Goal: Task Accomplishment & Management: Manage account settings

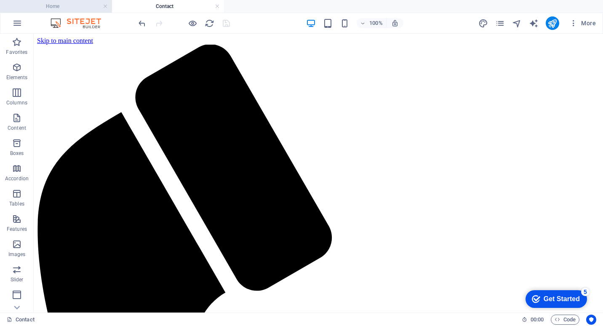
click at [76, 6] on h4 "Home" at bounding box center [56, 6] width 112 height 9
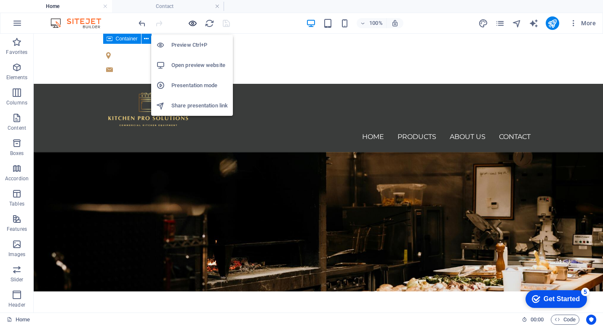
click at [192, 22] on icon "button" at bounding box center [193, 24] width 10 height 10
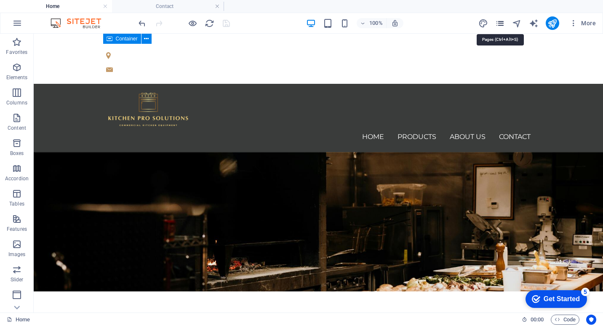
click at [502, 26] on icon "pages" at bounding box center [500, 24] width 10 height 10
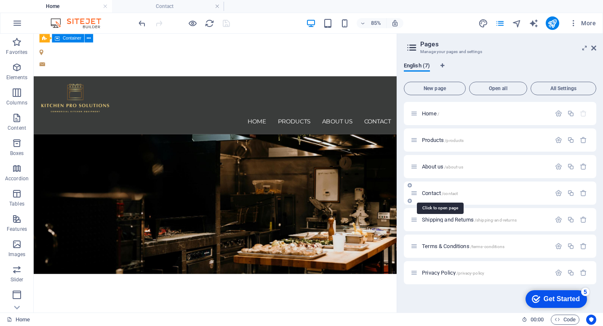
click at [438, 191] on span "Contact /contact" at bounding box center [440, 193] width 36 height 6
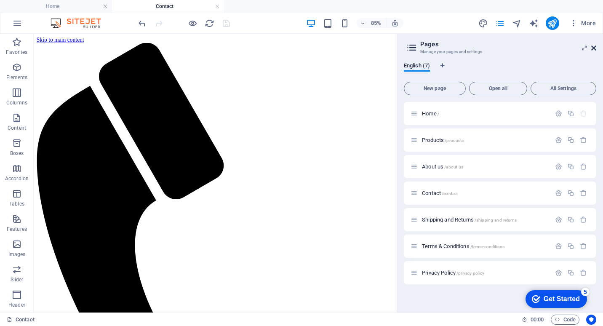
click at [594, 48] on icon at bounding box center [593, 48] width 5 height 7
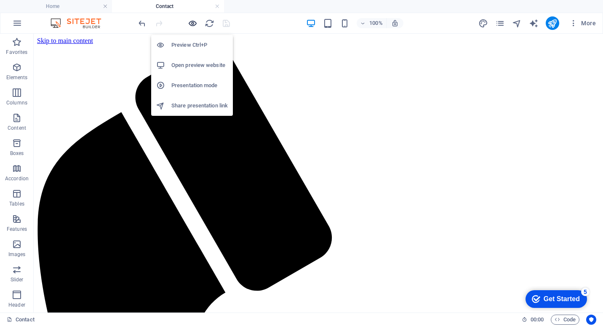
click at [191, 23] on icon "button" at bounding box center [193, 24] width 10 height 10
click at [194, 42] on h6 "Preview Ctrl+P" at bounding box center [199, 45] width 56 height 10
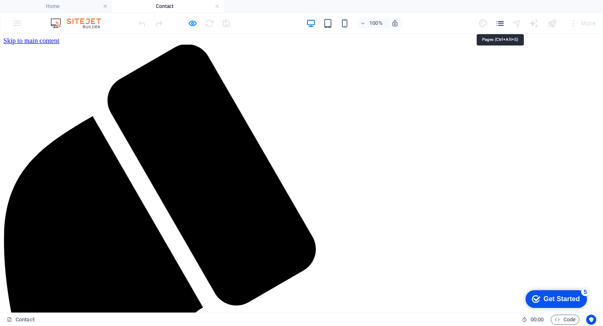
click at [501, 23] on icon "pages" at bounding box center [500, 24] width 10 height 10
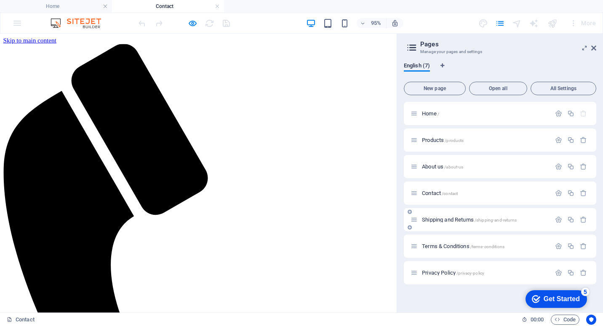
click at [444, 218] on span "Shipping and Returns /shipping-and-returns" at bounding box center [469, 219] width 95 height 6
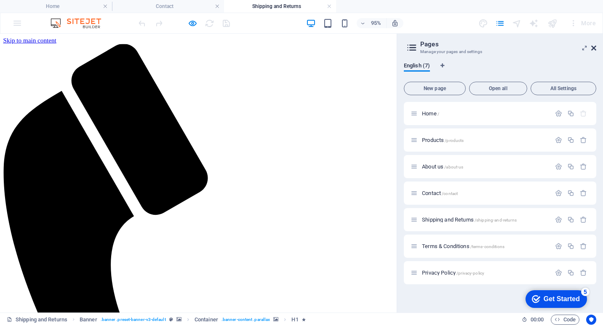
click at [593, 47] on icon at bounding box center [593, 48] width 5 height 7
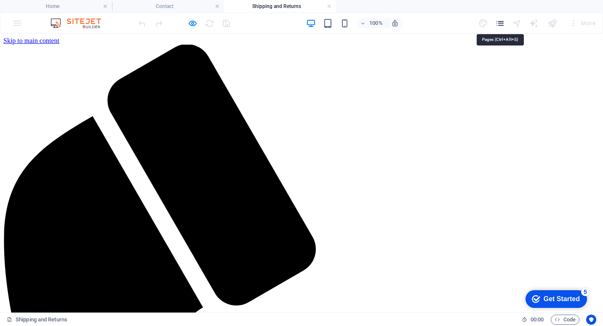
click at [498, 24] on icon "pages" at bounding box center [500, 24] width 10 height 10
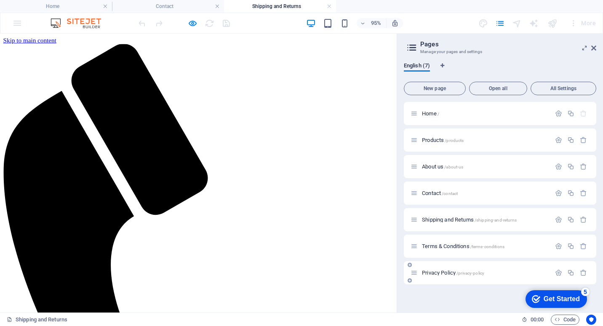
click at [448, 271] on span "Privacy Policy /privacy-policy" at bounding box center [453, 272] width 62 height 6
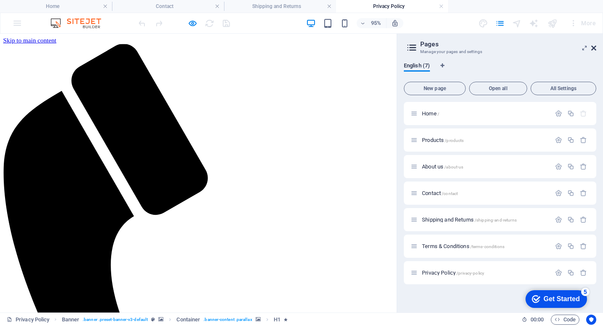
click at [593, 50] on icon at bounding box center [593, 48] width 5 height 7
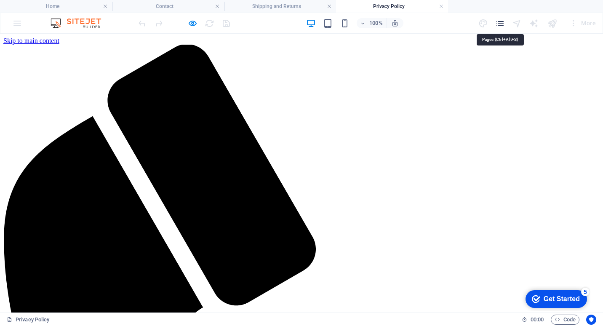
click at [502, 21] on icon "pages" at bounding box center [500, 24] width 10 height 10
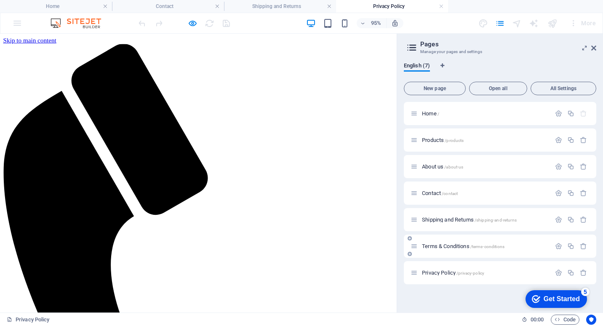
click at [441, 245] on span "Terms & Conditions /terms-conditions" at bounding box center [463, 246] width 82 height 6
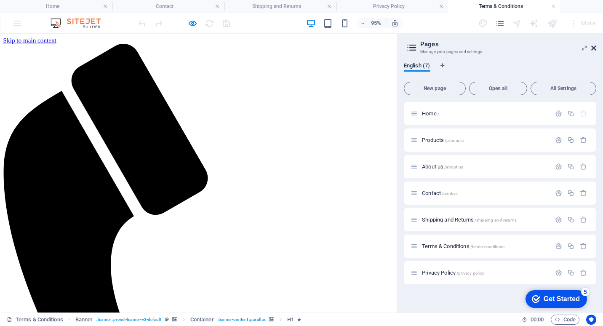
click at [595, 47] on icon at bounding box center [593, 48] width 5 height 7
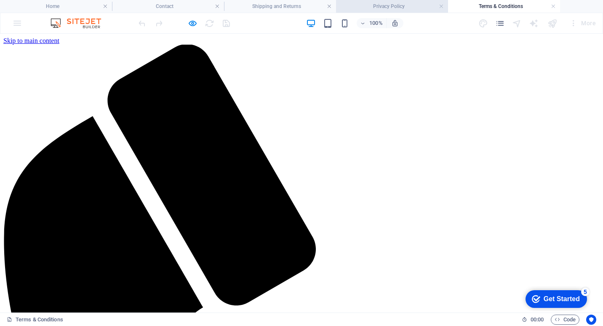
click at [409, 5] on h4 "Privacy Policy" at bounding box center [392, 6] width 112 height 9
click at [442, 7] on link at bounding box center [441, 7] width 5 height 8
click at [440, 7] on link at bounding box center [441, 7] width 5 height 8
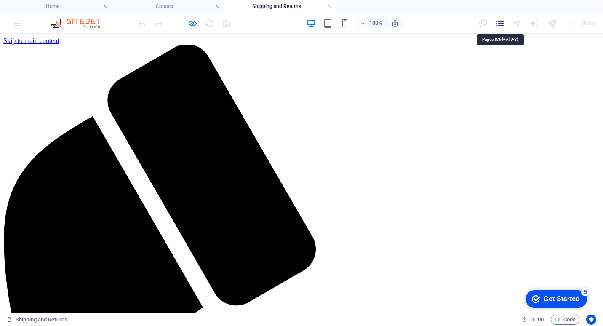
click at [503, 22] on icon "pages" at bounding box center [500, 24] width 10 height 10
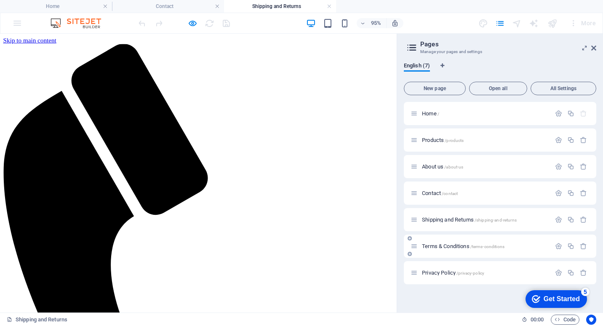
drag, startPoint x: 511, startPoint y: 243, endPoint x: 511, endPoint y: 253, distance: 9.7
click at [511, 253] on div "Terms & Conditions /terms-conditions" at bounding box center [500, 245] width 192 height 23
click at [414, 239] on div "Terms & Conditions /terms-conditions" at bounding box center [500, 245] width 192 height 23
drag, startPoint x: 413, startPoint y: 245, endPoint x: 412, endPoint y: 276, distance: 31.2
click at [412, 276] on div "Home / Products /products About us /about-us Contact /contact Shipping and Retu…" at bounding box center [500, 193] width 192 height 182
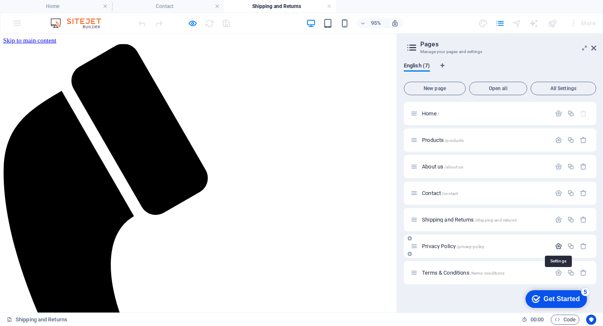
click at [558, 244] on icon "button" at bounding box center [558, 245] width 7 height 7
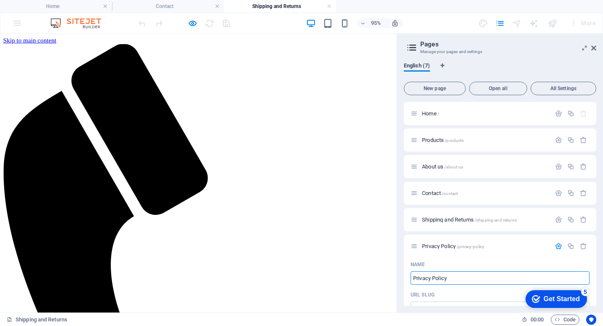
drag, startPoint x: 461, startPoint y: 311, endPoint x: 368, endPoint y: 296, distance: 94.6
click at [460, 277] on input "Privacy Policy" at bounding box center [499, 277] width 179 height 13
click at [463, 277] on input "Privacy Policy" at bounding box center [499, 277] width 179 height 13
drag, startPoint x: 450, startPoint y: 311, endPoint x: 406, endPoint y: 291, distance: 48.6
type input "Terms"
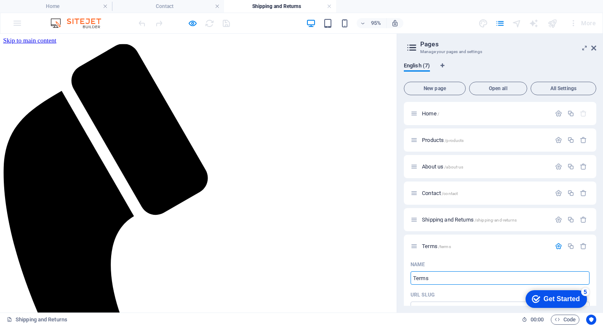
type input "/terms"
type input "Terms"
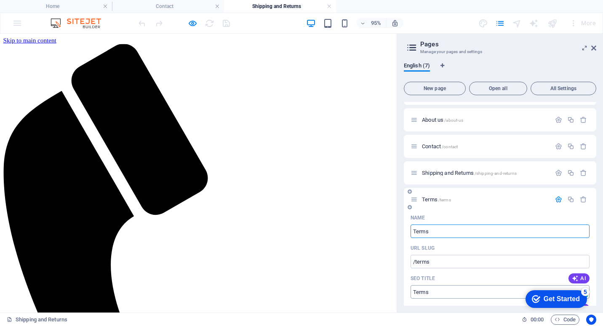
scroll to position [42, 0]
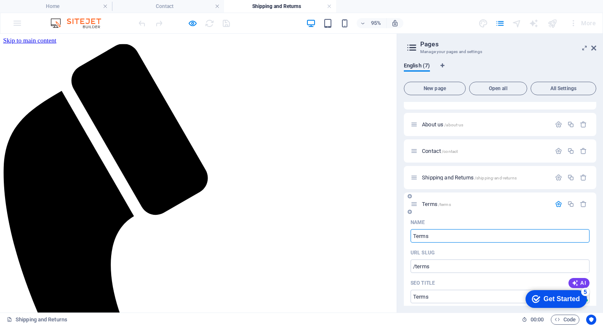
type input "Terms"
click at [558, 204] on icon "button" at bounding box center [558, 203] width 7 height 7
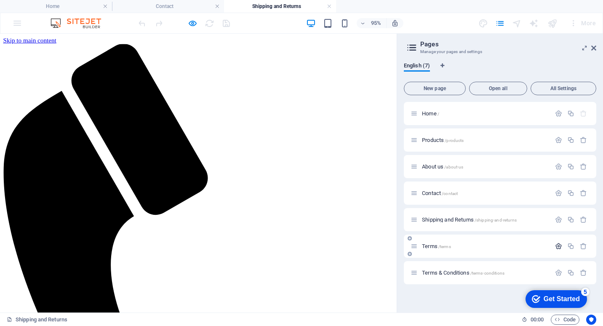
scroll to position [0, 0]
click at [559, 271] on icon "button" at bounding box center [558, 272] width 7 height 7
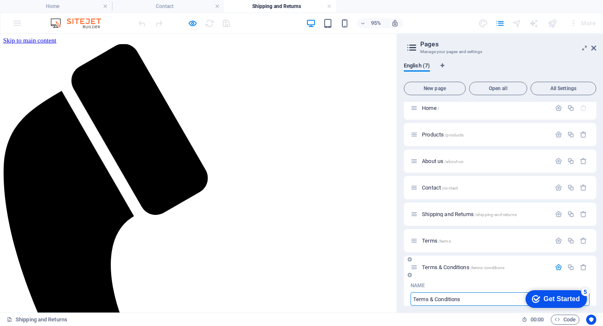
scroll to position [90, 0]
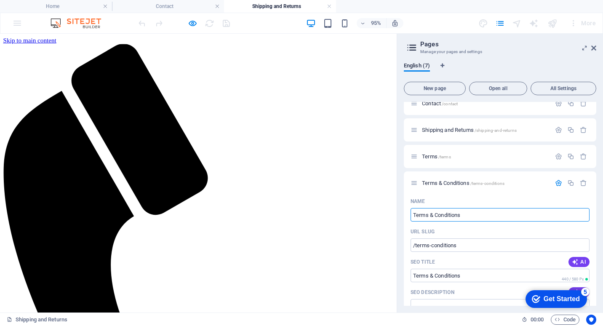
drag, startPoint x: 473, startPoint y: 247, endPoint x: 335, endPoint y: 218, distance: 140.4
type input "Privacy"
type input "/privacy"
type input "Privacy"
type input "Privacy Policy"
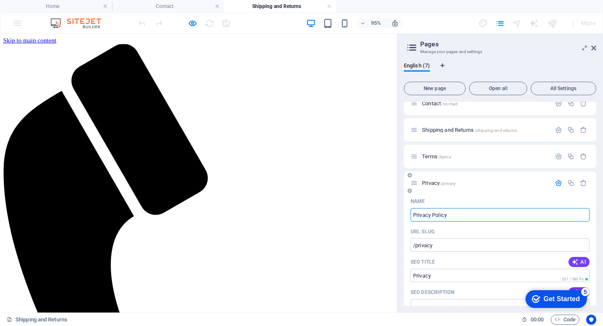
type input "/privacy-policy"
type input "Privacy Policy"
click at [555, 184] on icon "button" at bounding box center [558, 182] width 7 height 7
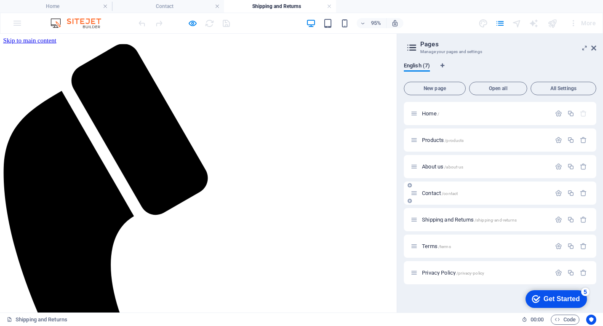
scroll to position [0, 0]
click at [594, 50] on icon at bounding box center [593, 48] width 5 height 7
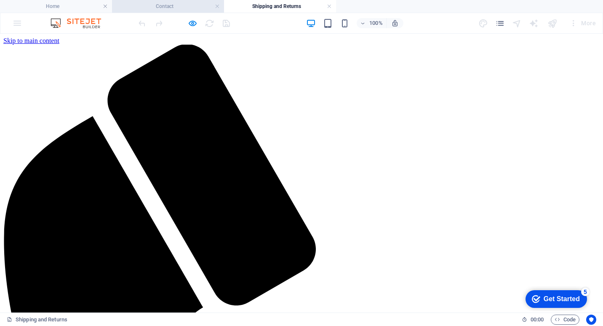
click at [180, 8] on h4 "Contact" at bounding box center [168, 6] width 112 height 9
click at [295, 9] on h4 "Shipping and Returns" at bounding box center [280, 6] width 112 height 9
click at [76, 3] on h4 "Home" at bounding box center [56, 6] width 112 height 9
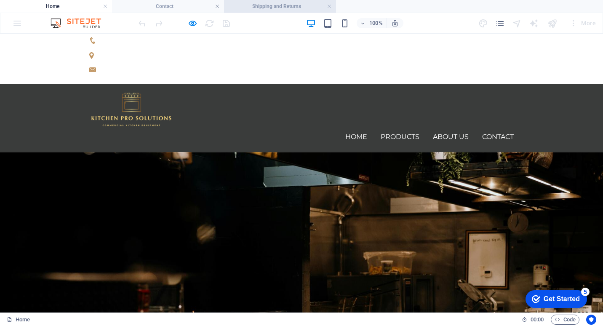
click at [289, 8] on h4 "Shipping and Returns" at bounding box center [280, 6] width 112 height 9
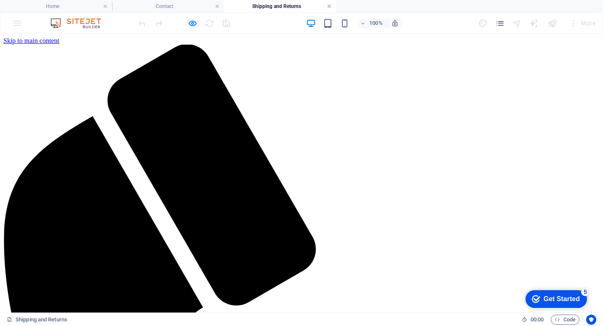
click at [330, 8] on link at bounding box center [329, 7] width 5 height 8
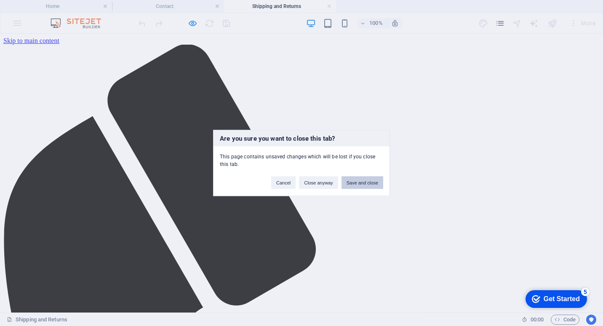
click at [366, 181] on button "Save and close" at bounding box center [362, 182] width 42 height 13
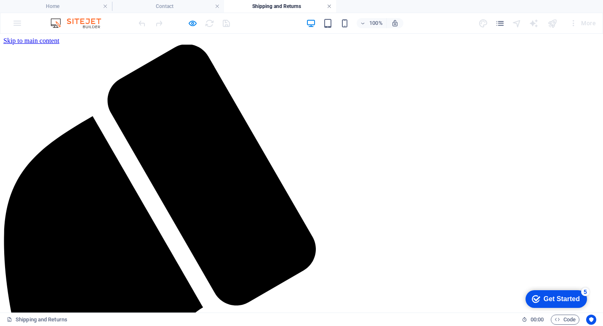
click at [328, 8] on link at bounding box center [329, 7] width 5 height 8
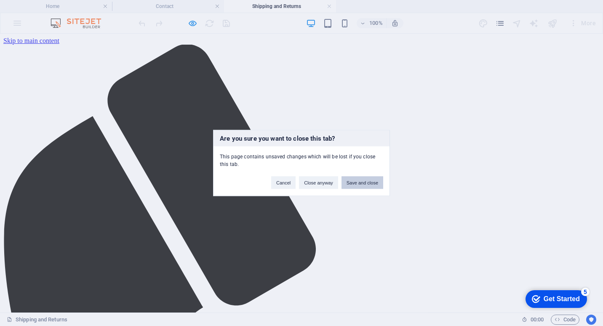
click at [353, 183] on button "Save and close" at bounding box center [362, 182] width 42 height 13
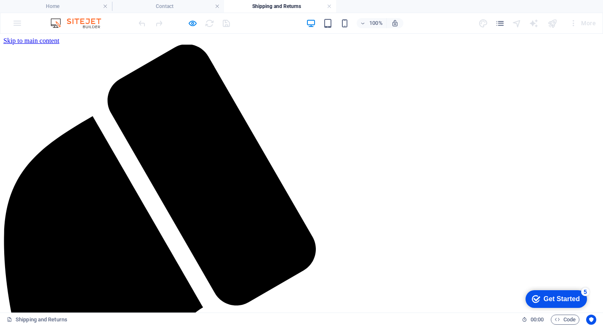
click at [227, 23] on div at bounding box center [184, 22] width 94 height 13
click at [331, 7] on link at bounding box center [329, 7] width 5 height 8
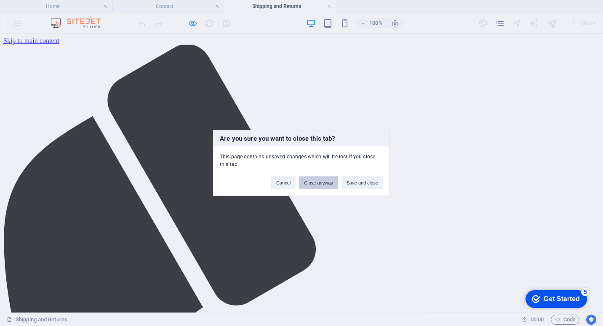
click at [319, 181] on button "Close anyway" at bounding box center [318, 182] width 39 height 13
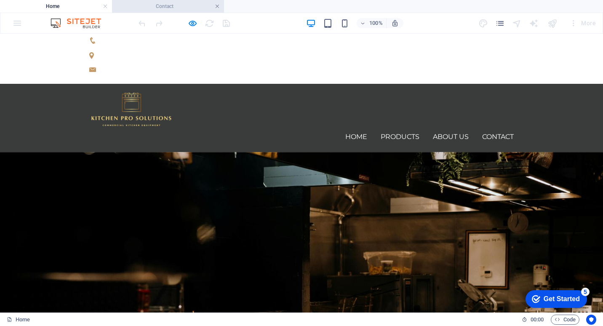
click at [217, 6] on link at bounding box center [217, 7] width 5 height 8
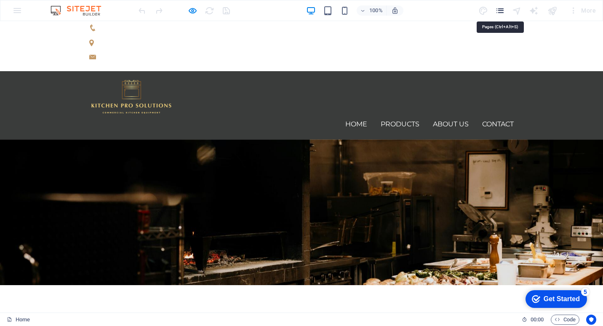
click at [501, 11] on icon "pages" at bounding box center [500, 11] width 10 height 10
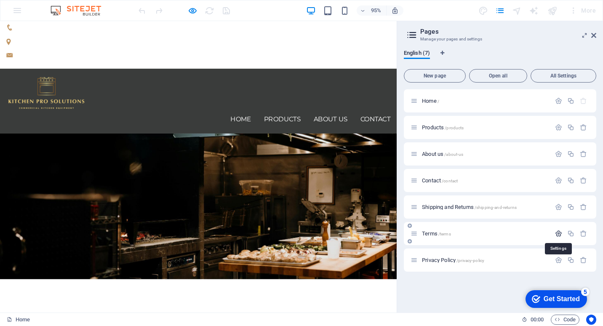
click at [558, 234] on icon "button" at bounding box center [558, 233] width 7 height 7
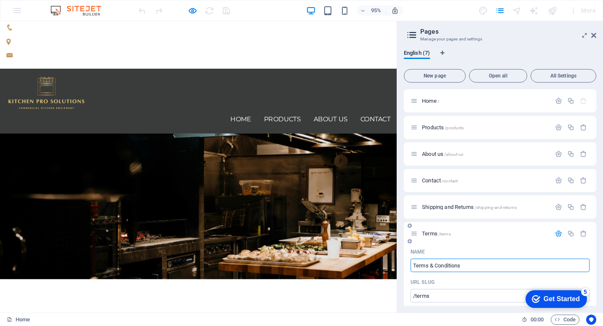
type input "Terms & Conditions"
type input "/terms-conditions"
type input "Terms & Conditions"
click at [559, 234] on icon "button" at bounding box center [558, 233] width 7 height 7
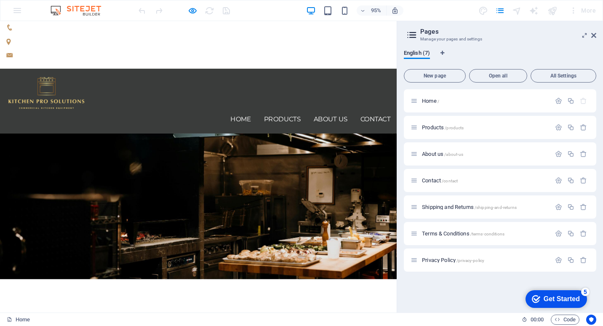
click at [452, 295] on div "Home / Products /products About us /about-us Contact /contact Shipping and Retu…" at bounding box center [500, 197] width 192 height 216
click at [455, 260] on span "Privacy Policy /privacy-policy" at bounding box center [453, 260] width 62 height 6
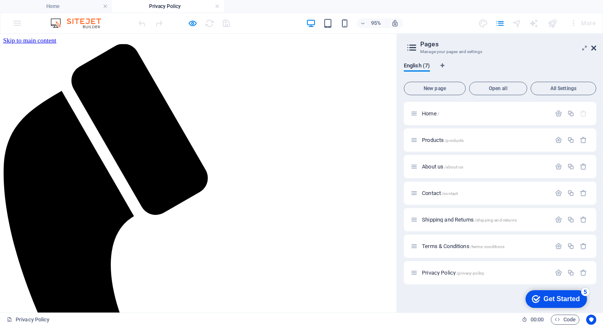
click at [595, 46] on icon at bounding box center [593, 48] width 5 height 7
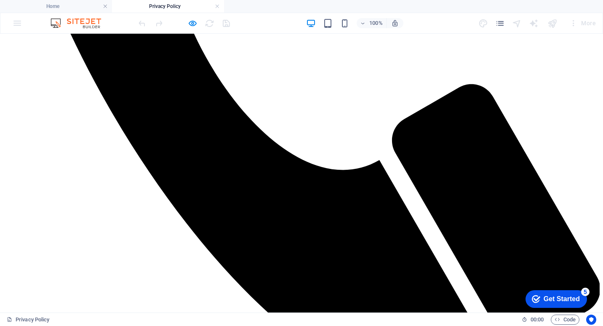
scroll to position [463, 0]
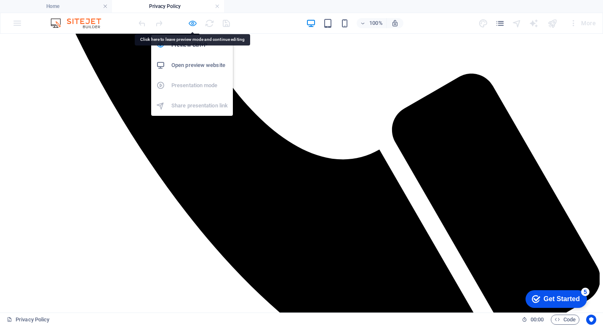
drag, startPoint x: 189, startPoint y: 22, endPoint x: 193, endPoint y: 22, distance: 4.6
click at [192, 22] on icon "button" at bounding box center [193, 24] width 10 height 10
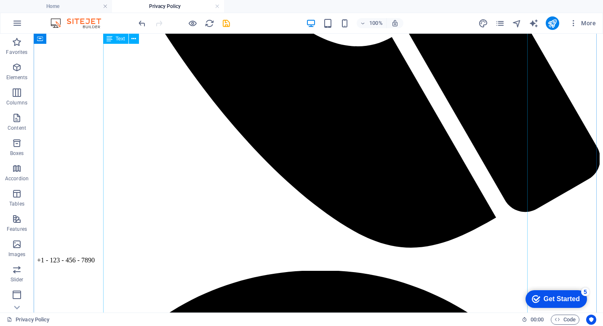
scroll to position [547, 0]
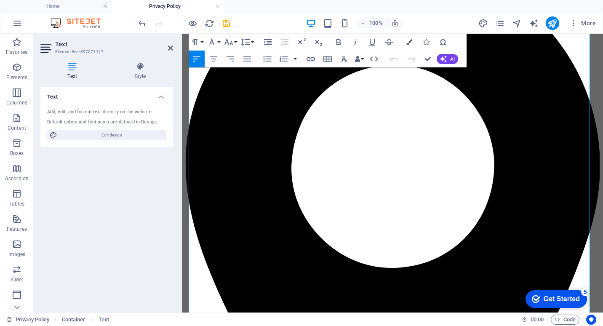
scroll to position [874, 0]
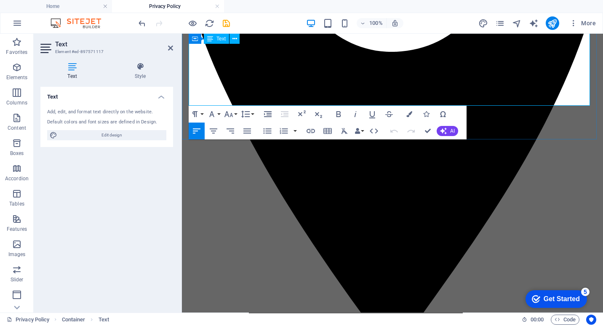
drag, startPoint x: 190, startPoint y: 141, endPoint x: 342, endPoint y: 94, distance: 159.0
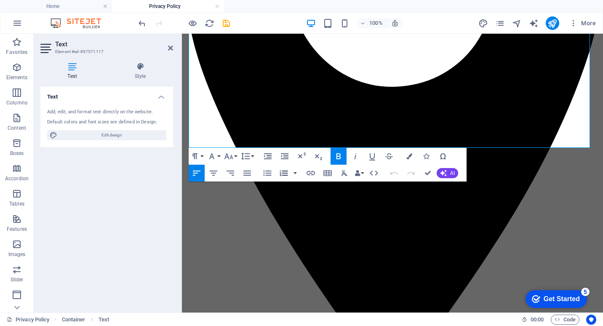
scroll to position [832, 0]
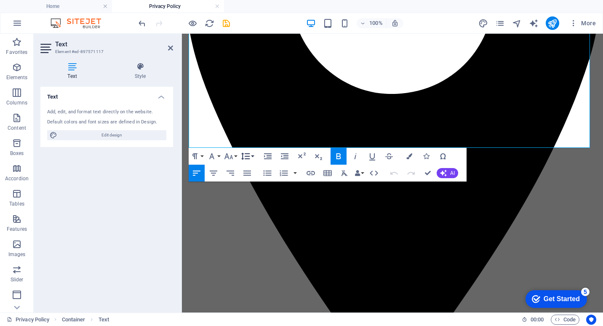
click at [251, 152] on button "Line Height" at bounding box center [247, 156] width 16 height 17
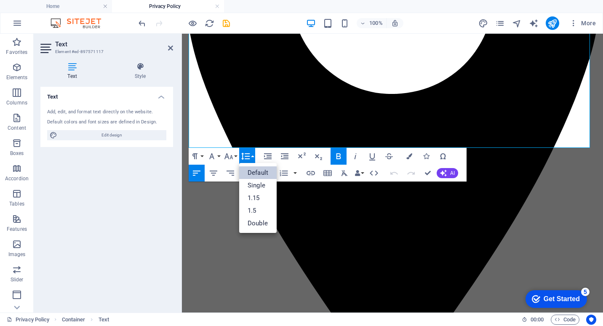
scroll to position [0, 0]
click at [256, 206] on link "1.5" at bounding box center [257, 210] width 37 height 13
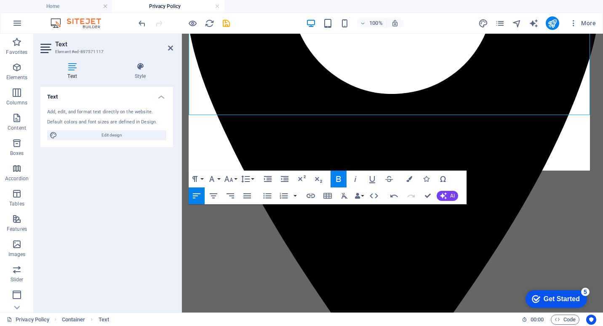
scroll to position [865, 0]
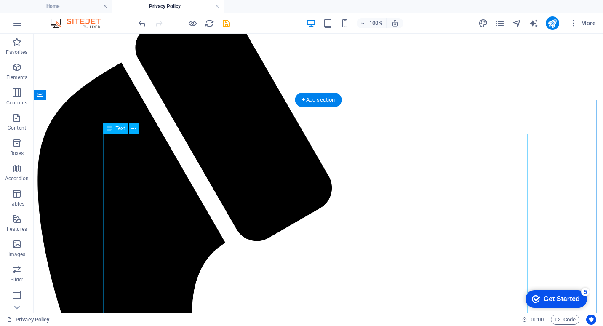
scroll to position [0, 0]
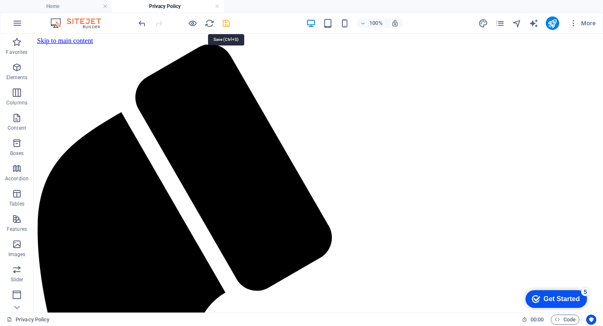
click at [227, 24] on icon "save" at bounding box center [226, 24] width 10 height 10
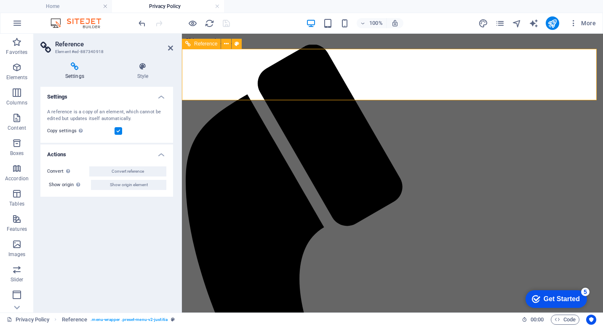
click at [170, 46] on icon at bounding box center [170, 48] width 5 height 7
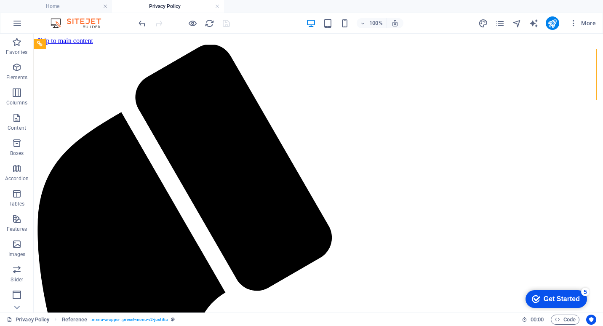
click at [220, 5] on h4 "Privacy Policy" at bounding box center [168, 6] width 112 height 9
click at [217, 8] on link at bounding box center [217, 7] width 5 height 8
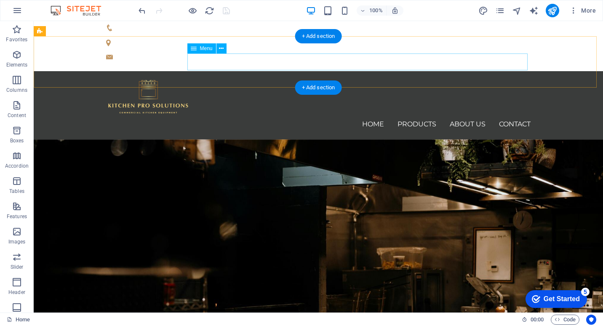
click at [449, 116] on nav "Home Products About us Contact" at bounding box center [318, 124] width 424 height 17
select select
select select "1"
select select
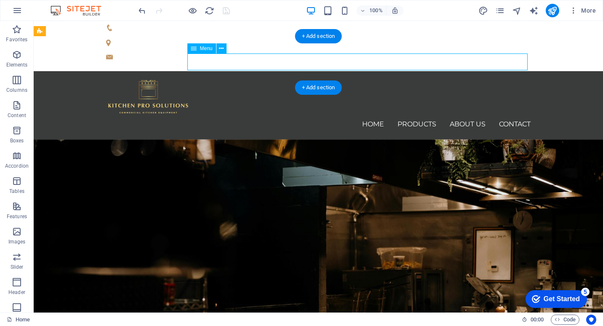
select select "2"
select select
select select "3"
select select
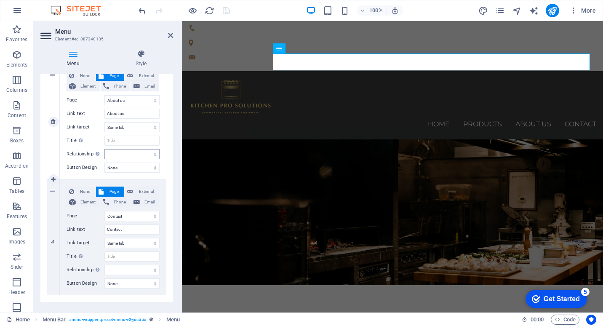
scroll to position [335, 0]
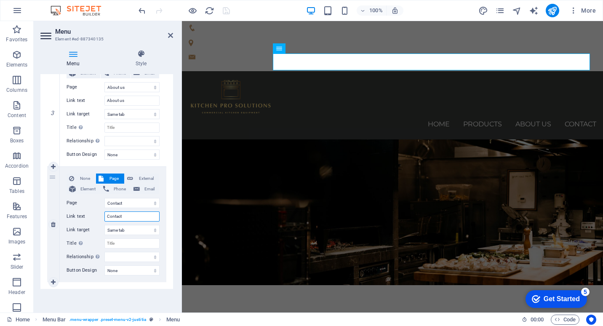
click at [128, 216] on input "Contact" at bounding box center [131, 216] width 55 height 10
type input "Contact Us"
select select
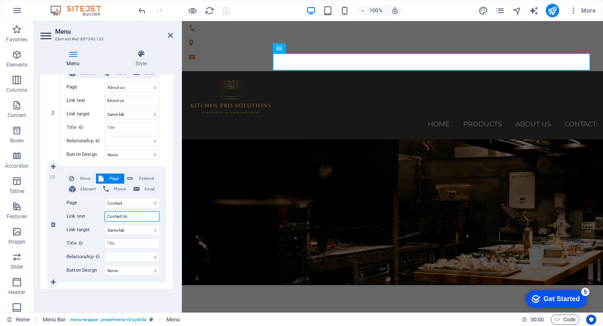
select select
type input "Contact Us"
click at [115, 300] on div "Menu Auto Custom Create custom menu items for this menu. Recommended for one-pa…" at bounding box center [106, 189] width 133 height 231
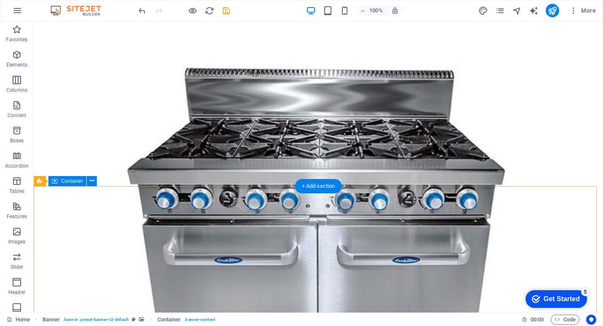
scroll to position [1088, 0]
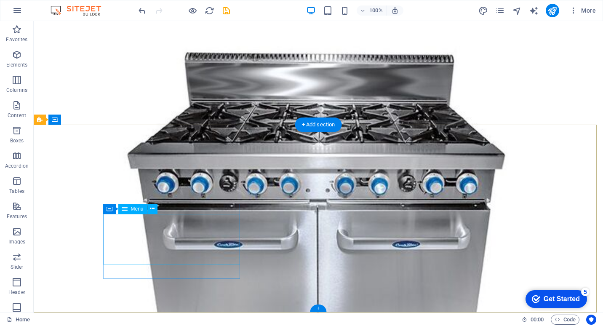
select select
select select "1"
select select
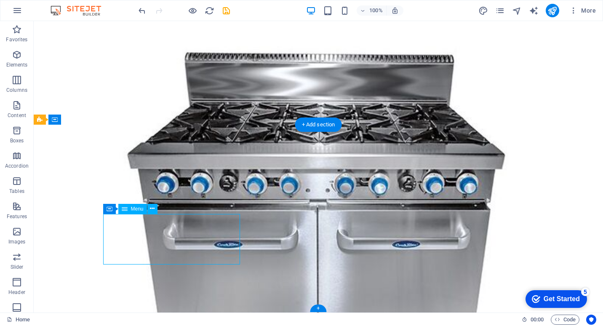
select select "2"
select select
select select "3"
select select
select select "5"
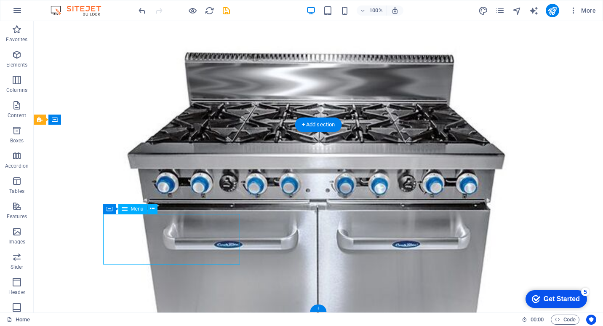
select select
select select "6"
select select
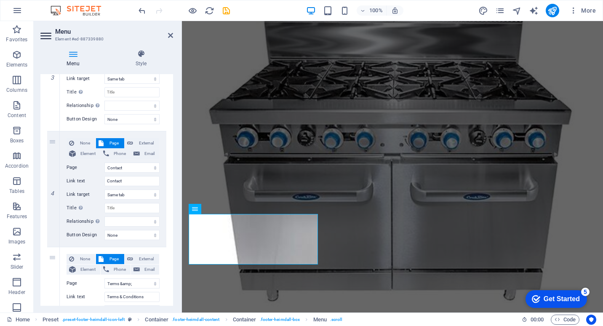
scroll to position [379, 0]
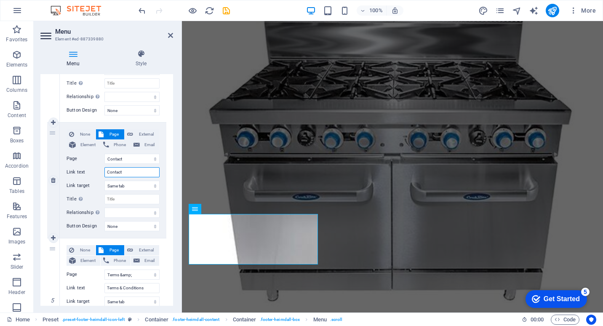
click at [127, 173] on input "Contact" at bounding box center [131, 172] width 55 height 10
type input "Contact Us"
select select
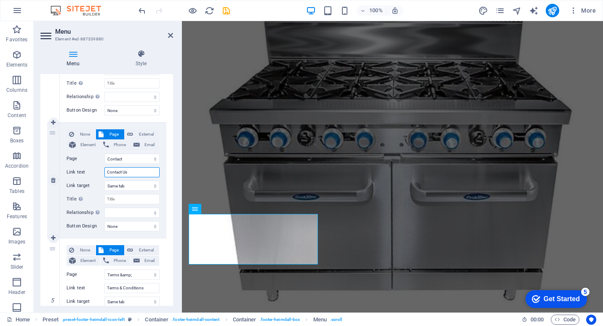
select select
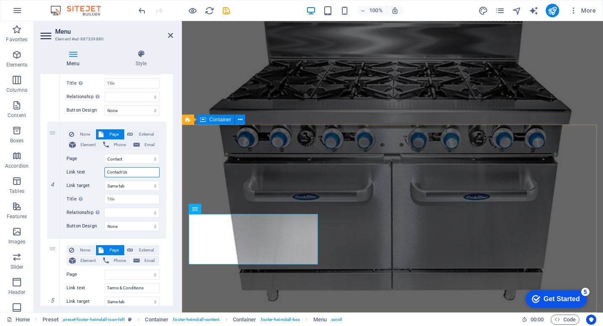
type input "Contact Us"
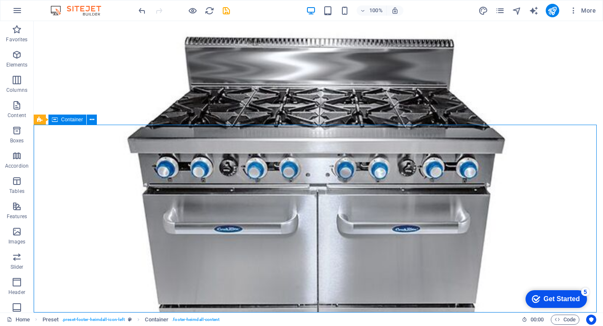
scroll to position [1088, 0]
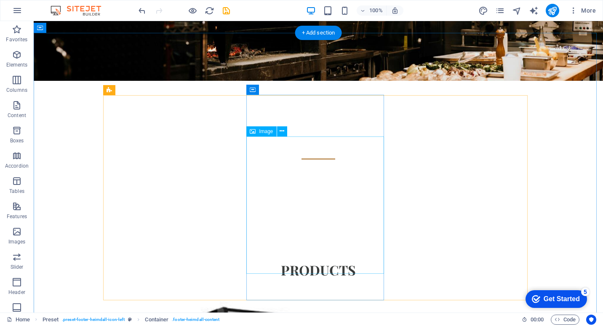
scroll to position [0, 0]
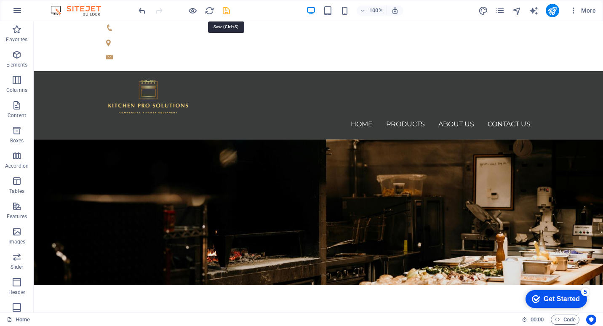
click at [226, 10] on icon "save" at bounding box center [226, 11] width 10 height 10
click at [500, 10] on icon "pages" at bounding box center [500, 11] width 10 height 10
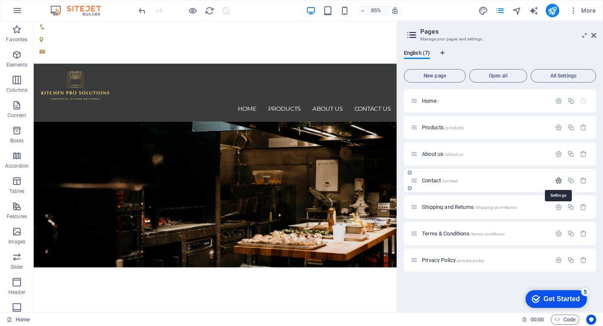
click at [561, 180] on icon "button" at bounding box center [558, 180] width 7 height 7
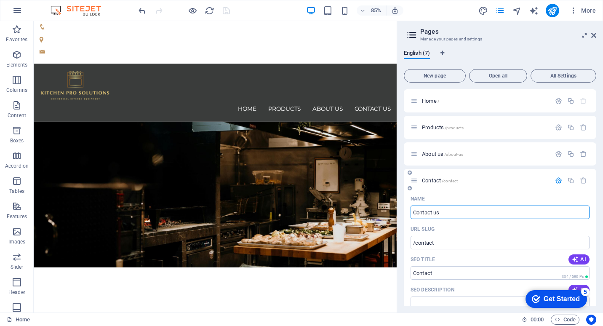
type input "Contact us"
type input "/contact-us"
type input "Contact us"
click at [558, 180] on icon "button" at bounding box center [558, 180] width 7 height 7
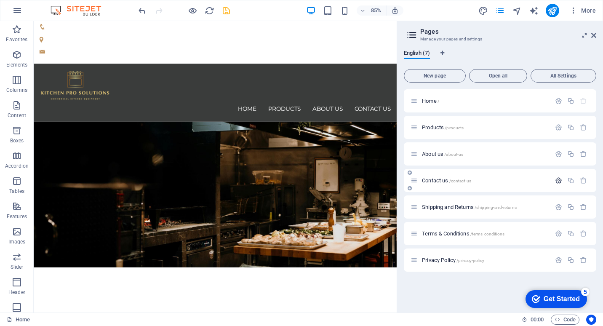
click at [557, 178] on icon "button" at bounding box center [558, 180] width 7 height 7
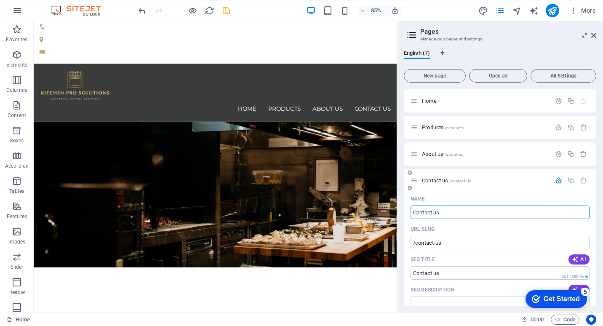
click at [436, 211] on input "Contact us" at bounding box center [499, 211] width 179 height 13
type input "Contact Us"
type input "/contact-s"
type input "Contact s"
type input "Contact Us"
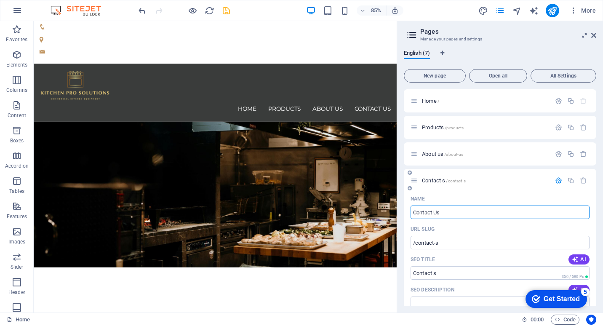
type input "/contact-us"
type input "Contact Us"
click at [463, 149] on div "About us /about-us" at bounding box center [480, 154] width 140 height 10
click at [557, 153] on icon "button" at bounding box center [558, 153] width 7 height 7
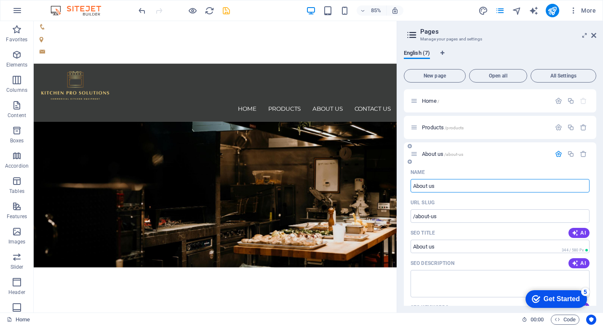
drag, startPoint x: 433, startPoint y: 185, endPoint x: 433, endPoint y: 164, distance: 21.0
click at [433, 185] on input "About us" at bounding box center [499, 185] width 179 height 13
type input "About Us"
type input "/about-s"
type input "About s"
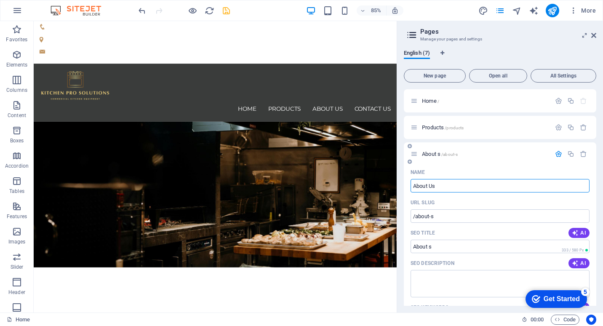
type input "About Us"
type input "/about-us"
type input "About Us"
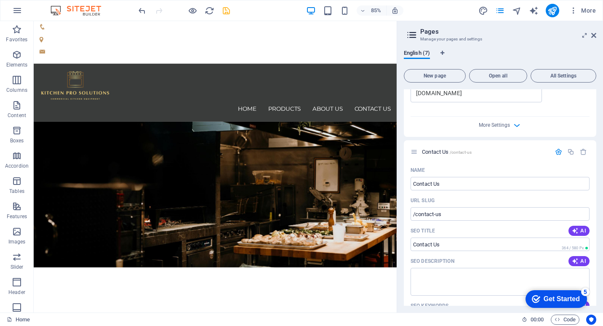
scroll to position [337, 0]
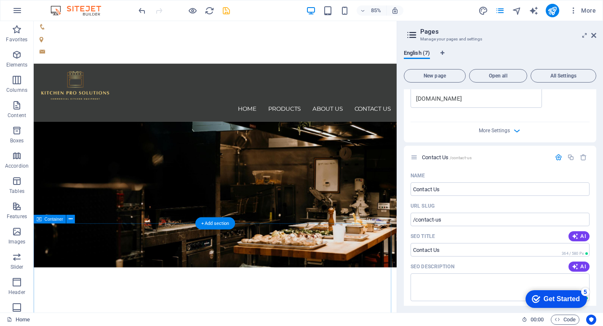
type input "About Us"
click at [593, 35] on icon at bounding box center [593, 35] width 5 height 7
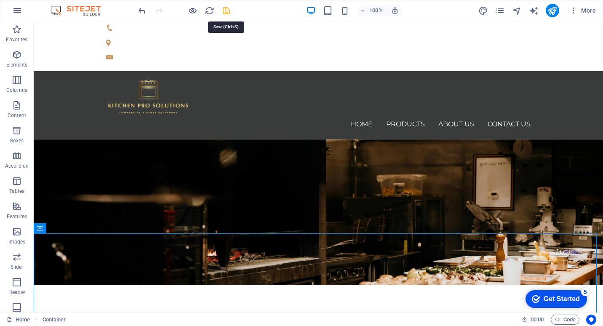
click at [226, 10] on icon "save" at bounding box center [226, 11] width 10 height 10
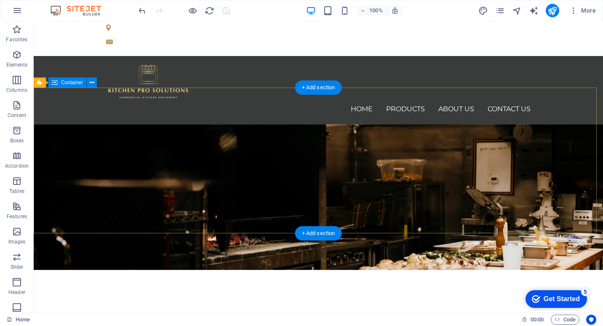
scroll to position [0, 0]
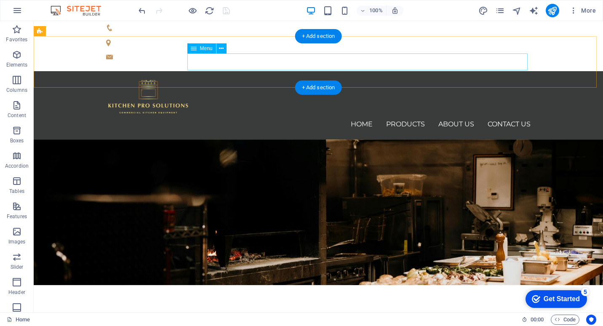
click at [401, 116] on nav "Home Products About us Contact Us" at bounding box center [318, 124] width 424 height 17
select select
select select "1"
select select
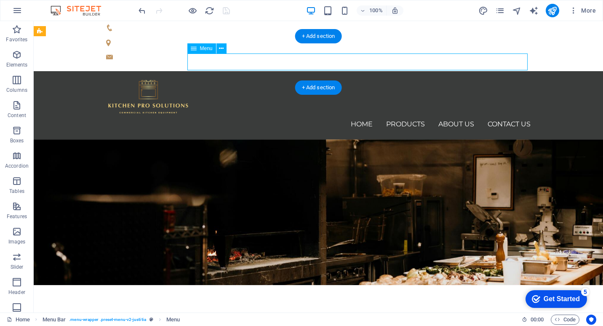
select select "2"
select select
select select "3"
select select
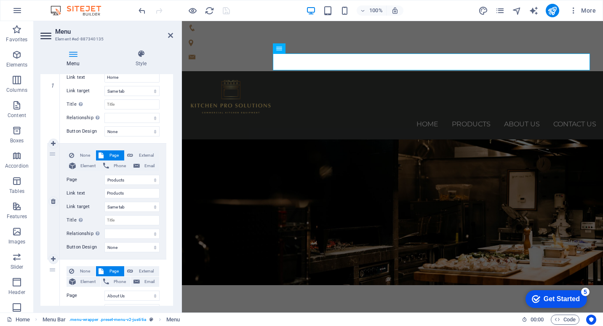
scroll to position [168, 0]
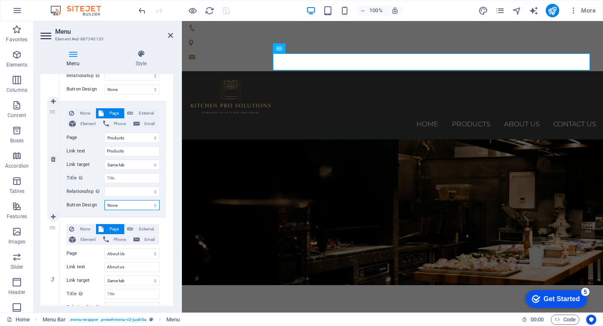
click at [154, 206] on select "None Default Primary Secondary" at bounding box center [131, 205] width 55 height 10
click at [163, 198] on div "None Page External Element Phone Email Page Home Products About Us Contact Us S…" at bounding box center [113, 158] width 106 height 115
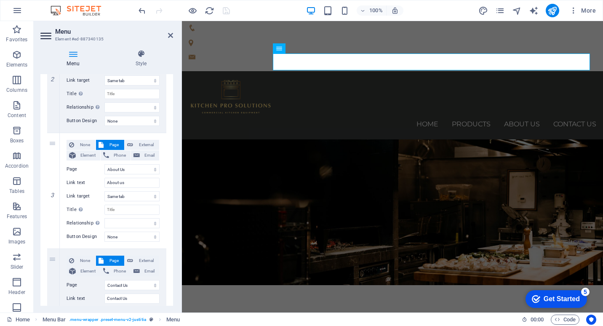
scroll to position [335, 0]
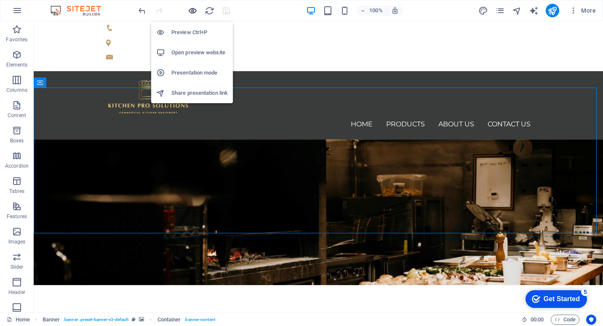
click at [192, 9] on icon "button" at bounding box center [193, 11] width 10 height 10
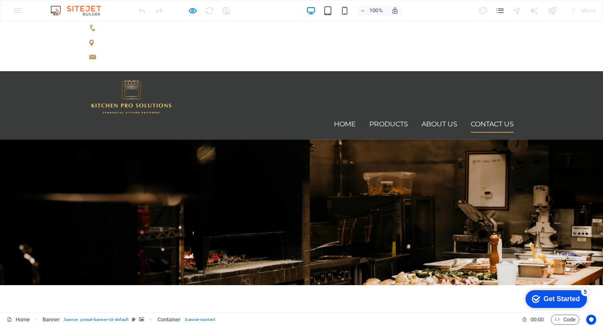
click at [484, 116] on link "Contact Us" at bounding box center [492, 124] width 43 height 17
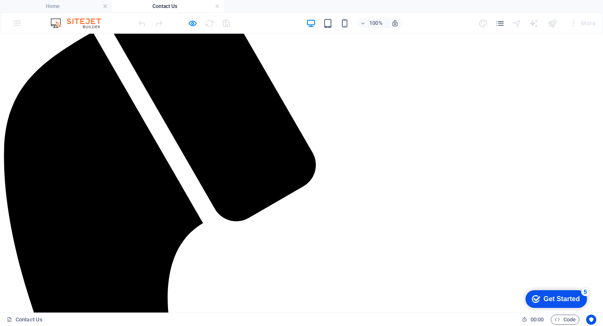
scroll to position [0, 0]
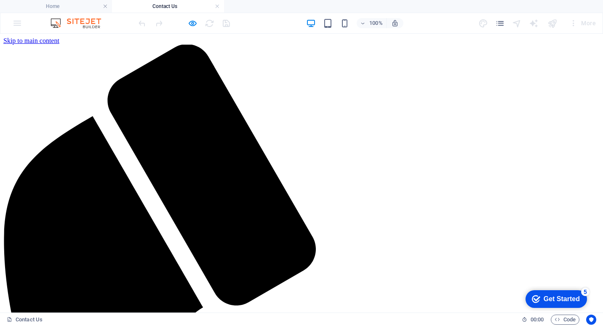
click at [219, 7] on link at bounding box center [217, 7] width 5 height 8
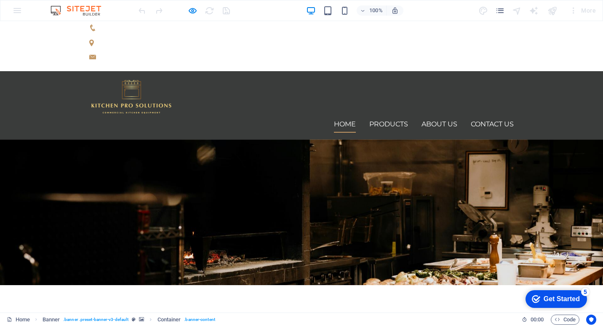
click at [341, 116] on link "Home" at bounding box center [345, 124] width 22 height 17
click at [437, 116] on link "About us" at bounding box center [439, 124] width 36 height 17
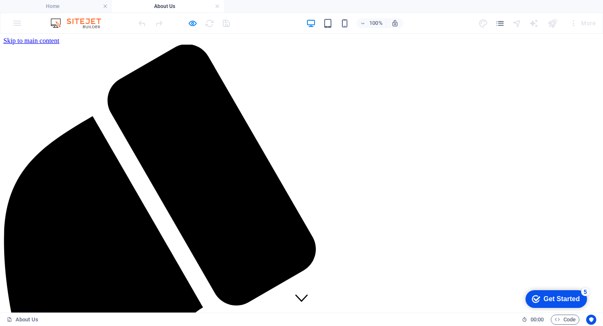
click at [218, 7] on link at bounding box center [217, 7] width 5 height 8
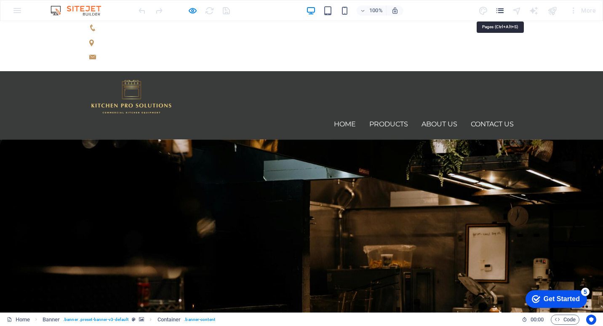
click at [499, 11] on icon "pages" at bounding box center [500, 11] width 10 height 10
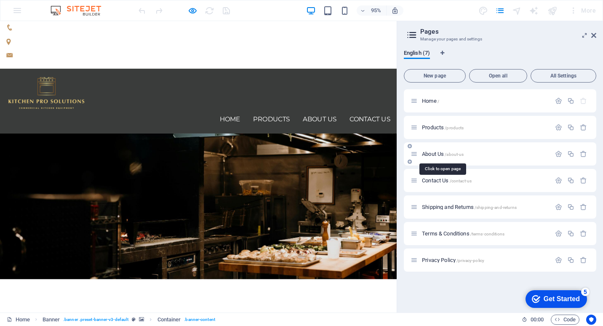
click at [435, 153] on span "About Us /about-us" at bounding box center [443, 154] width 42 height 6
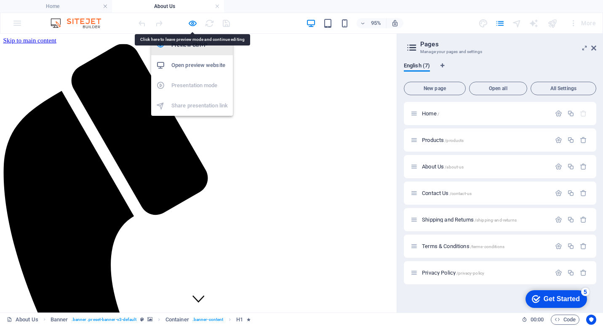
click at [194, 47] on h6 "Preview Ctrl+P" at bounding box center [199, 45] width 56 height 10
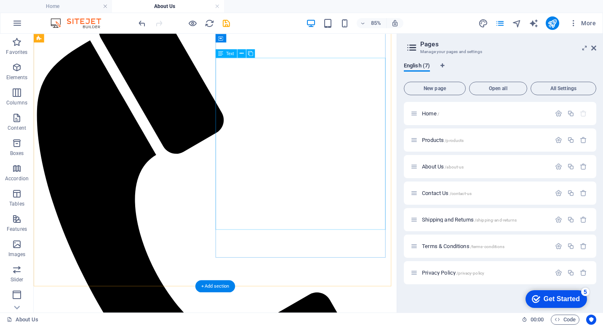
scroll to position [42, 0]
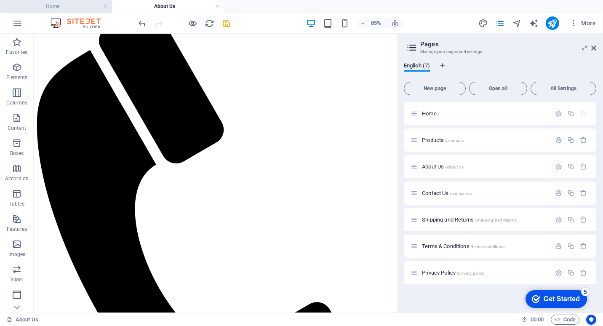
click at [43, 5] on h4 "Home" at bounding box center [56, 6] width 112 height 9
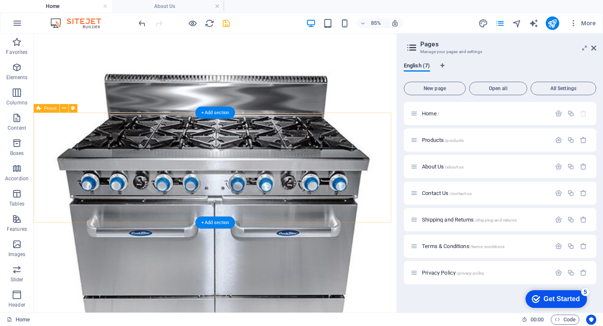
scroll to position [1092, 0]
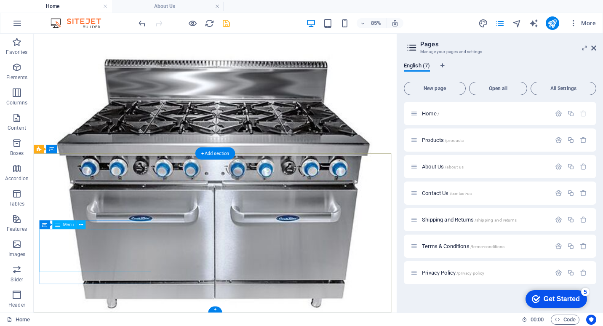
select select
select select "1"
select select
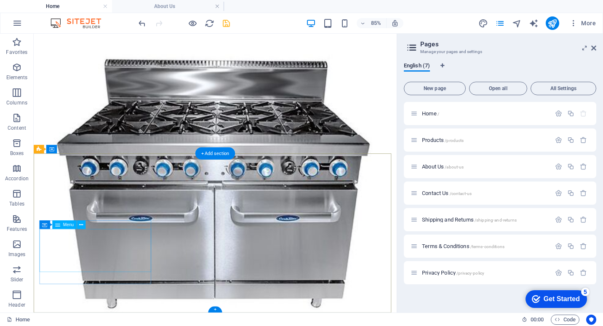
select select "2"
select select
select select "3"
select select
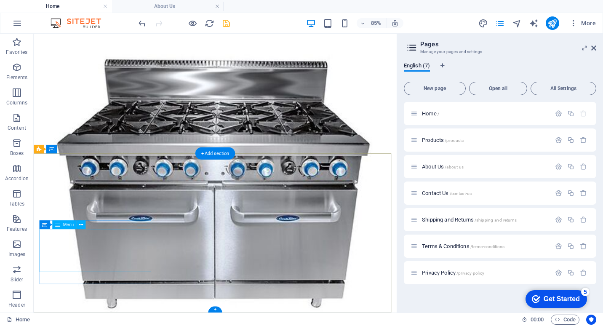
select select
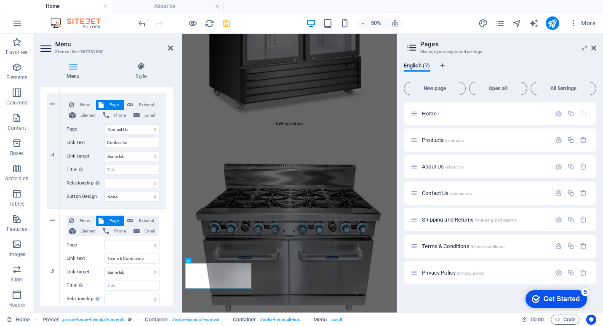
scroll to position [579, 0]
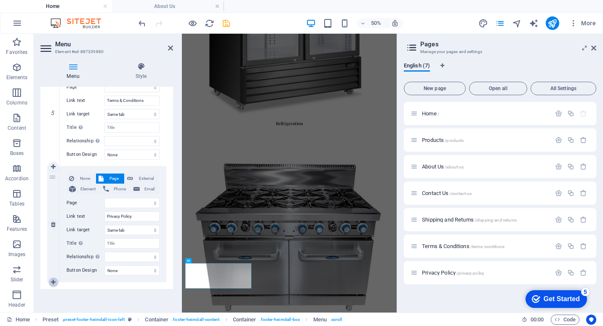
click at [53, 278] on link at bounding box center [53, 282] width 10 height 10
select select
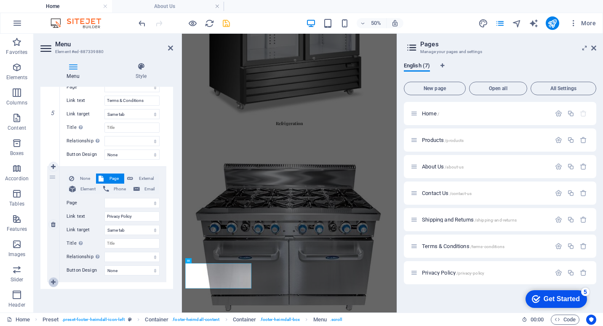
select select
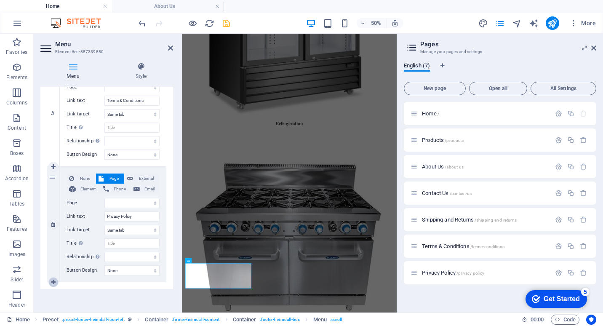
select select
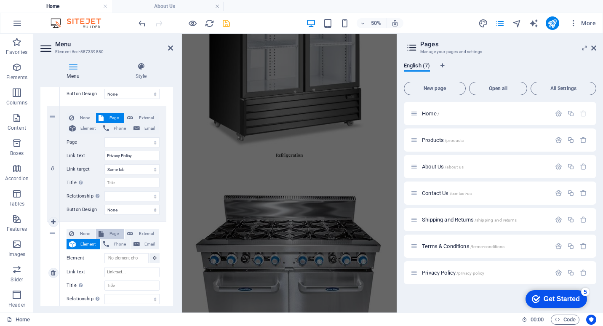
scroll to position [981, 0]
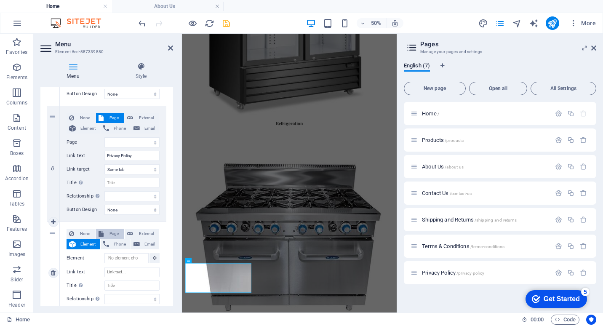
click at [112, 235] on span "Page" at bounding box center [114, 234] width 16 height 10
select select
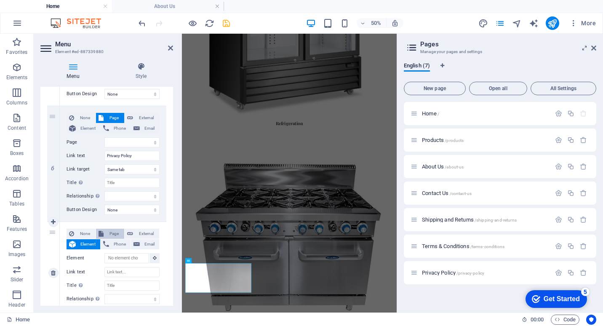
select select
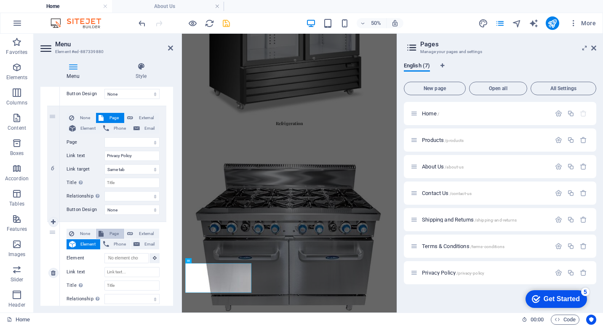
select select
click at [136, 272] on input "Link text" at bounding box center [131, 271] width 55 height 10
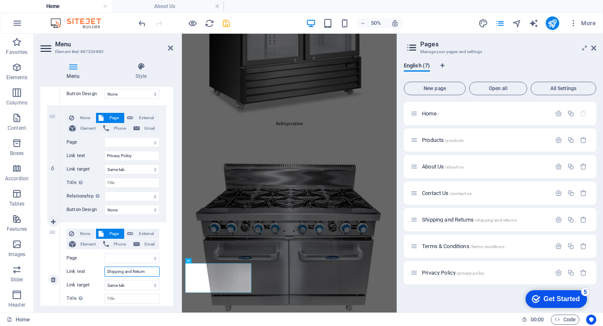
type input "Shipping and Returns"
select select
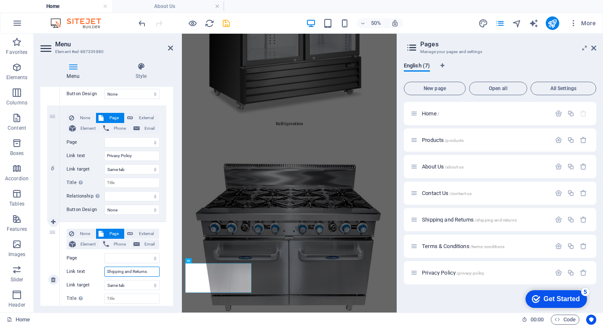
select select
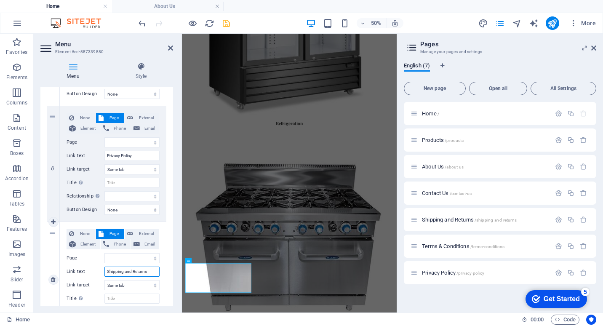
select select
type input "Shipping and Returns"
click at [58, 234] on div "7" at bounding box center [53, 279] width 13 height 115
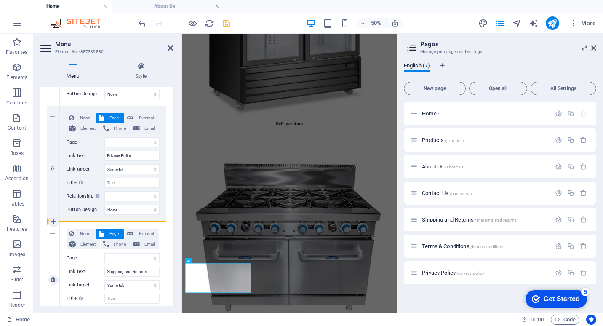
select select
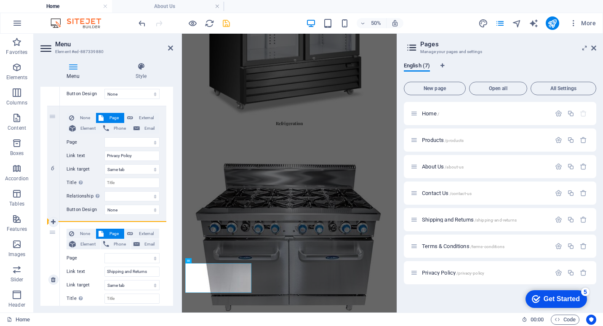
select select
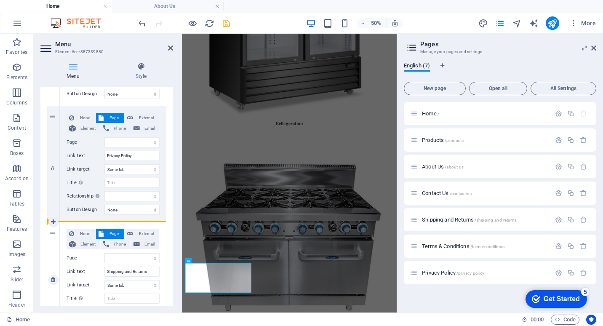
select select
drag, startPoint x: 51, startPoint y: 234, endPoint x: 58, endPoint y: 105, distance: 129.8
select select
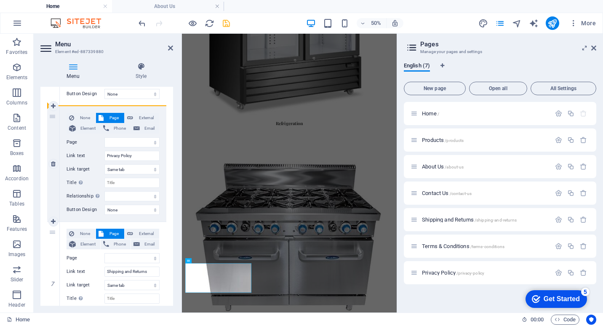
select select
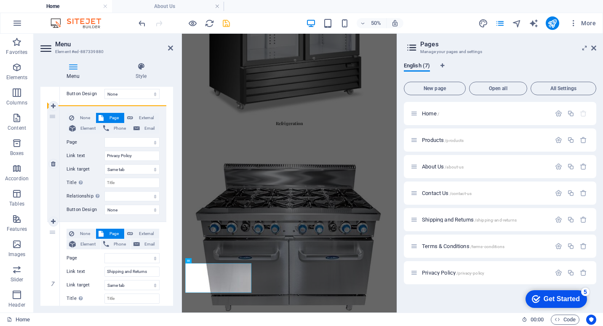
select select
type input "Shipping and Returns"
select select
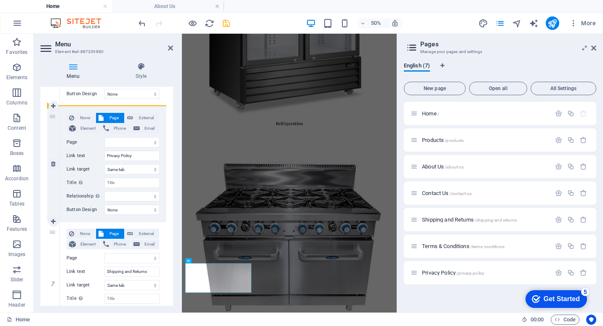
select select
type input "Privacy Policy"
select select
drag, startPoint x: 51, startPoint y: 118, endPoint x: 54, endPoint y: 276, distance: 158.3
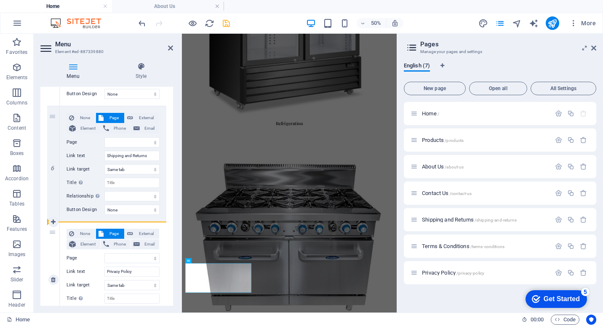
select select
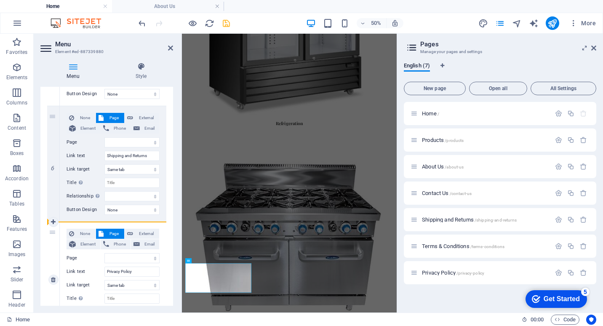
select select
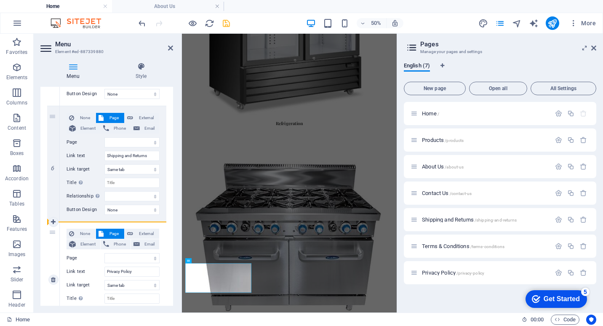
select select
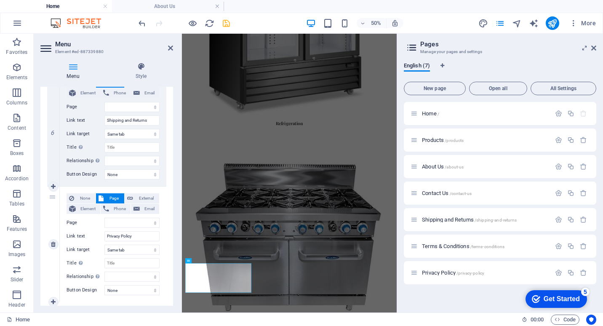
scroll to position [694, 0]
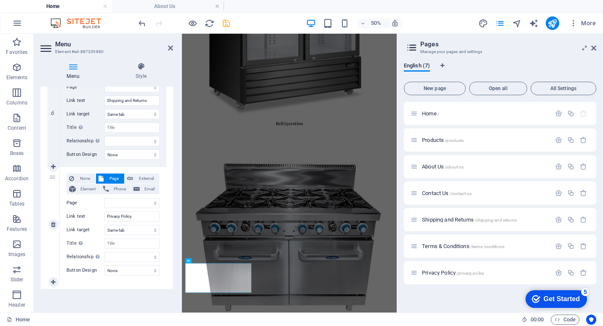
click at [51, 180] on div "7" at bounding box center [53, 224] width 13 height 115
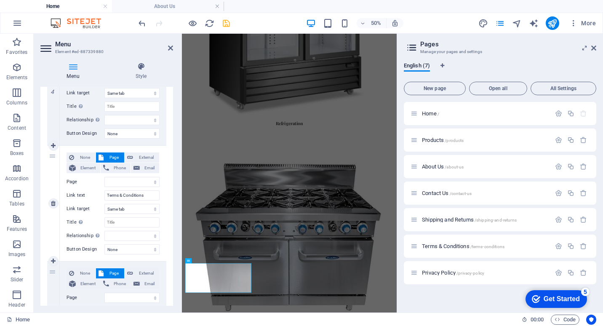
scroll to position [568, 0]
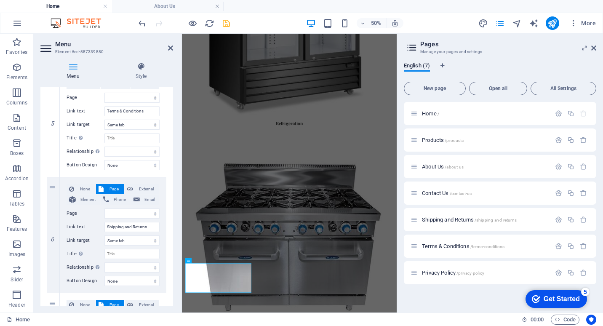
drag, startPoint x: 51, startPoint y: 188, endPoint x: 58, endPoint y: 86, distance: 101.7
click at [58, 86] on div "Menu Style Menu Auto Custom Create custom menu items for this menu. Recommended…" at bounding box center [106, 183] width 133 height 243
select select
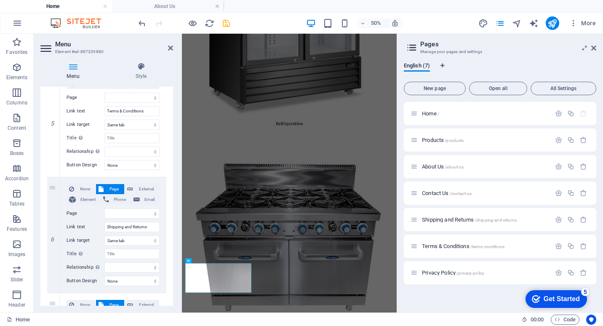
select select
type input "Shipping and Returns"
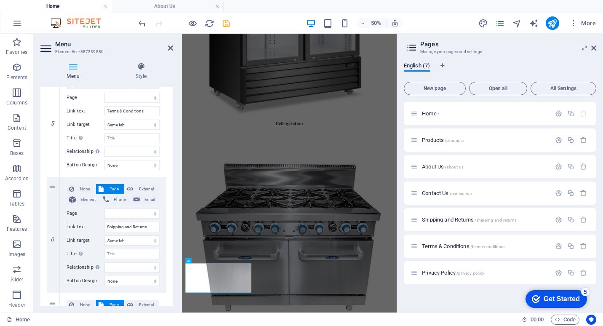
select select
type input "Terms & Conditions"
select select
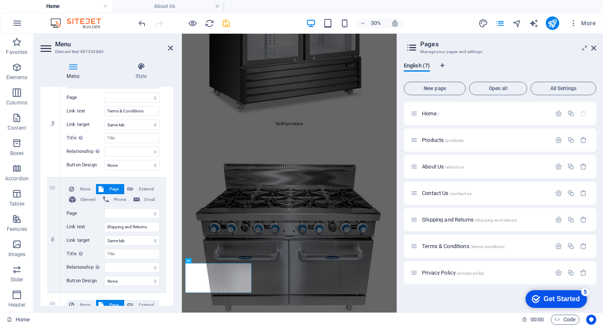
select select
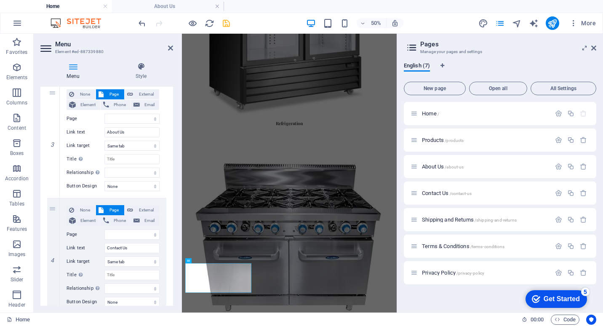
scroll to position [189, 0]
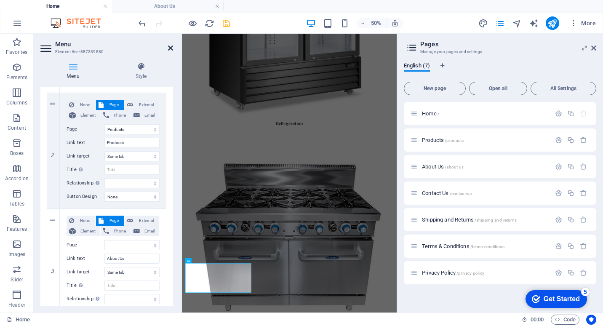
click at [168, 47] on icon at bounding box center [170, 48] width 5 height 7
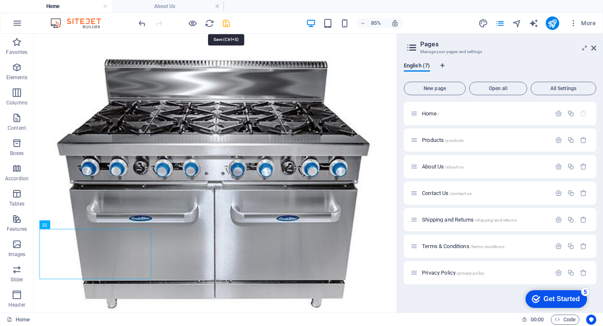
click at [226, 22] on icon "save" at bounding box center [226, 24] width 10 height 10
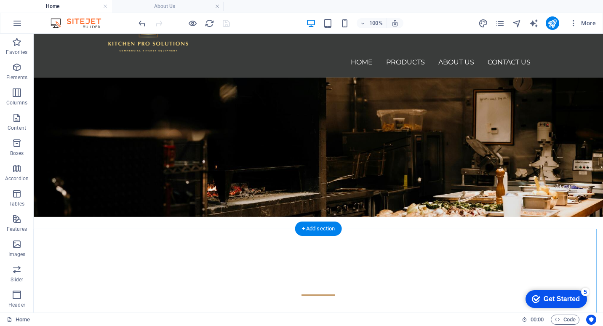
scroll to position [0, 0]
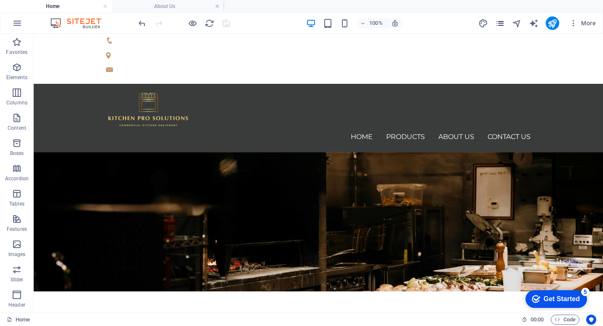
click at [501, 18] on button "pages" at bounding box center [500, 23] width 10 height 10
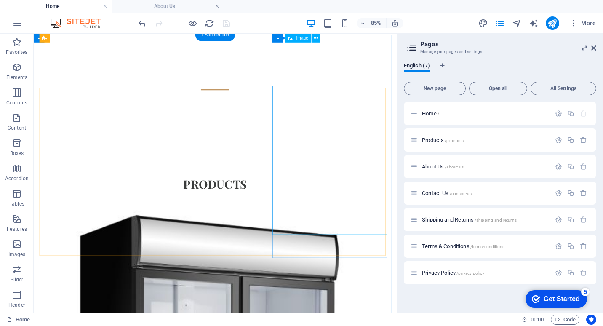
scroll to position [126, 0]
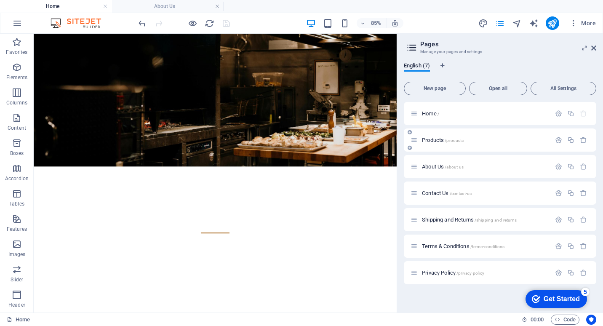
click at [410, 147] on icon at bounding box center [409, 147] width 4 height 5
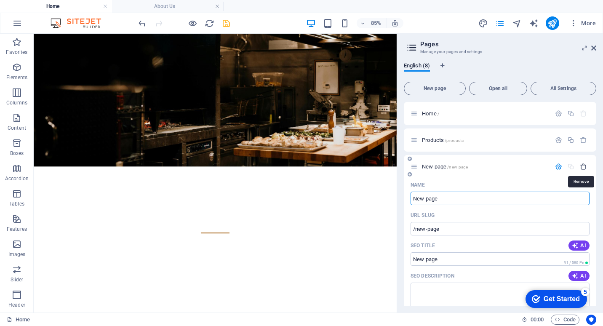
click at [582, 167] on icon "button" at bounding box center [583, 166] width 7 height 7
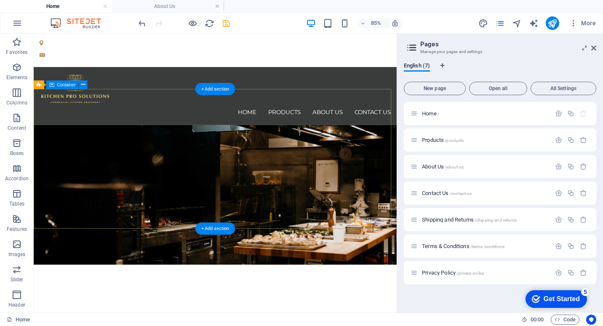
scroll to position [0, 0]
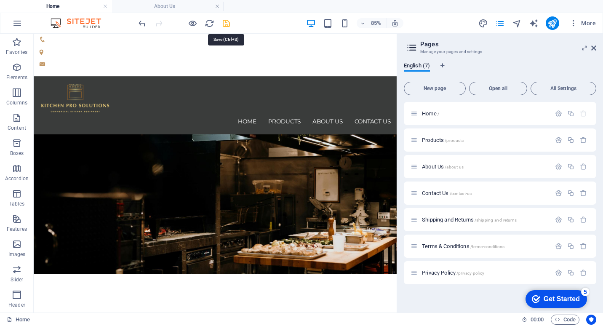
click at [229, 21] on icon "save" at bounding box center [226, 24] width 10 height 10
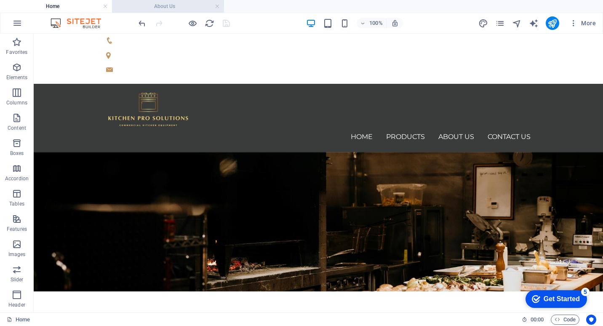
click at [169, 5] on h4 "About Us" at bounding box center [168, 6] width 112 height 9
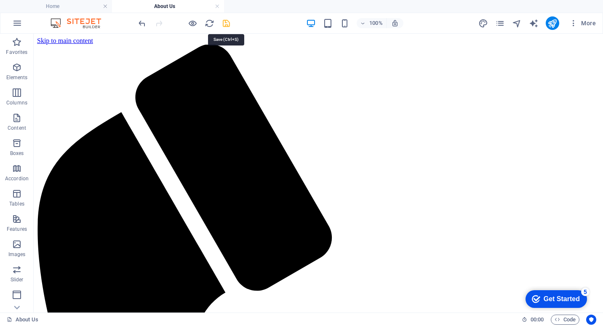
click at [226, 22] on icon "save" at bounding box center [226, 24] width 10 height 10
click at [218, 5] on link at bounding box center [217, 7] width 5 height 8
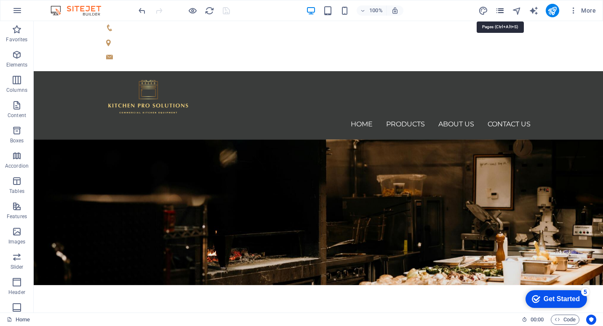
click at [502, 9] on icon "pages" at bounding box center [500, 11] width 10 height 10
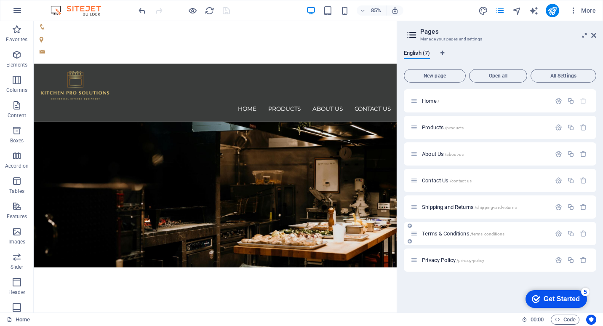
click at [455, 230] on div "Terms & Conditions /terms-conditions" at bounding box center [480, 234] width 140 height 10
click at [455, 232] on span "Terms & Conditions /terms-conditions" at bounding box center [463, 233] width 82 height 6
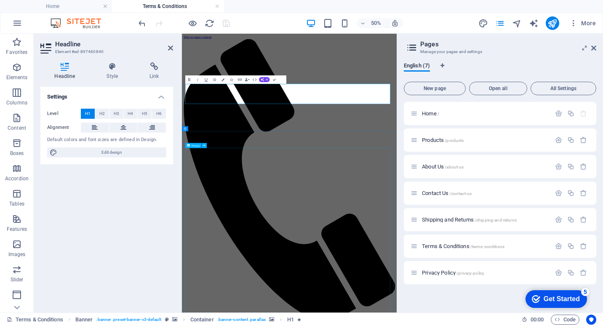
drag, startPoint x: 532, startPoint y: 271, endPoint x: 562, endPoint y: 173, distance: 102.1
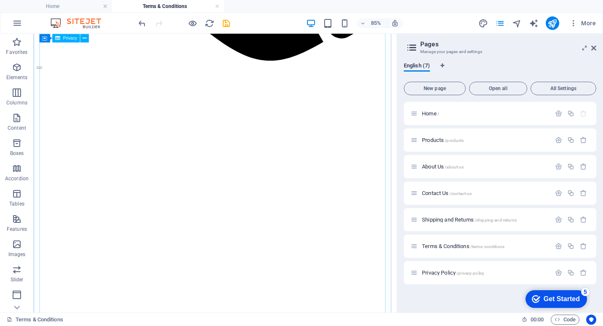
scroll to position [2159, 0]
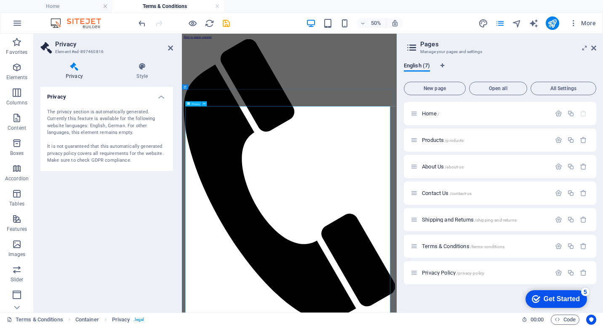
scroll to position [0, 0]
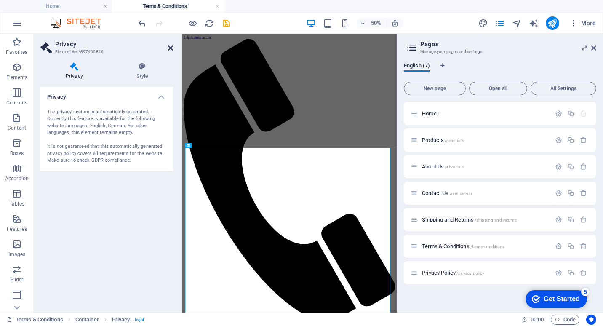
click at [170, 47] on icon at bounding box center [170, 48] width 5 height 7
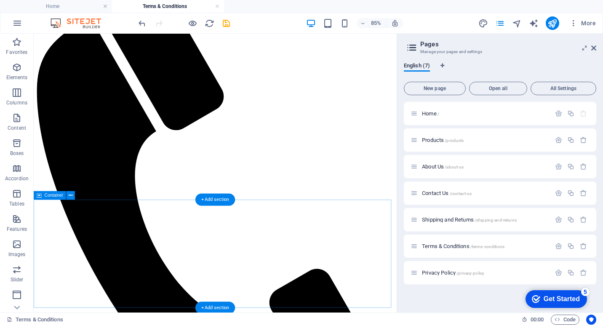
scroll to position [126, 0]
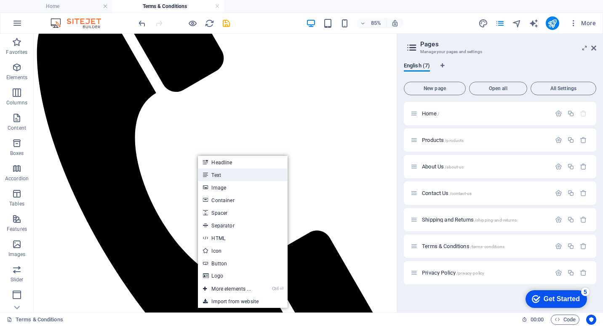
click at [216, 174] on link "Text" at bounding box center [242, 174] width 89 height 13
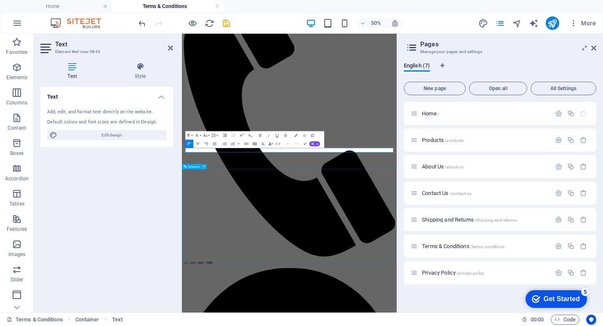
scroll to position [0, 0]
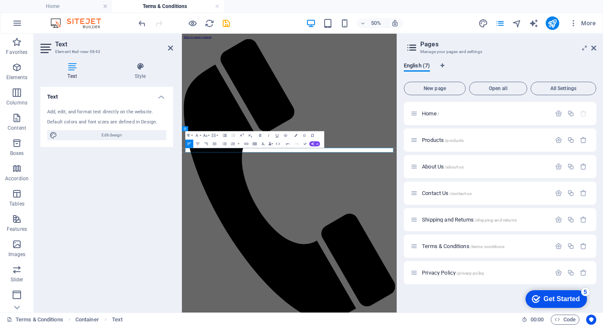
drag, startPoint x: 269, startPoint y: 265, endPoint x: 39, endPoint y: 276, distance: 230.9
click at [596, 45] on aside "Pages Manage your pages and settings English (7) New page Open all All Settings…" at bounding box center [499, 173] width 206 height 279
click at [594, 48] on icon at bounding box center [593, 48] width 5 height 7
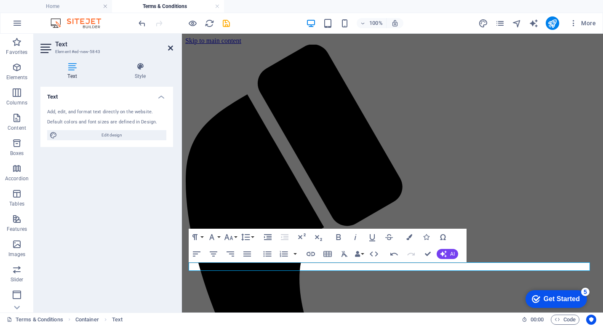
click at [170, 47] on icon at bounding box center [170, 48] width 5 height 7
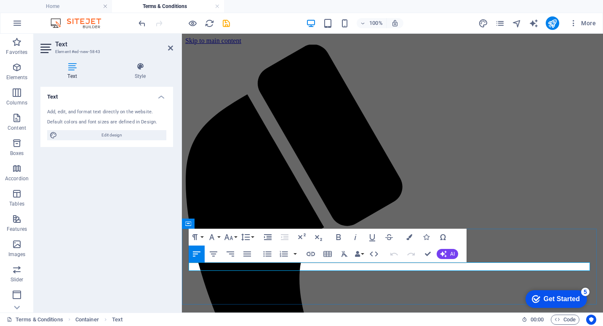
drag, startPoint x: 255, startPoint y: 265, endPoint x: 154, endPoint y: 266, distance: 100.2
click at [410, 236] on icon "button" at bounding box center [409, 237] width 6 height 6
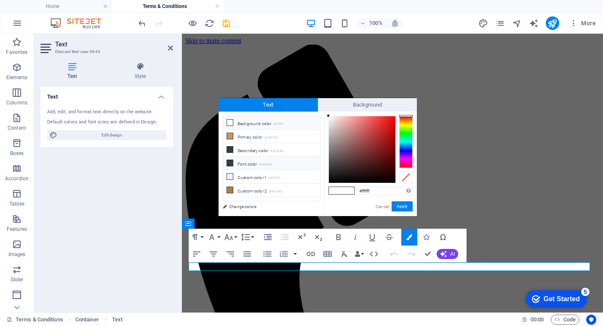
click at [231, 160] on icon at bounding box center [230, 163] width 6 height 6
type input "#3a3c3b"
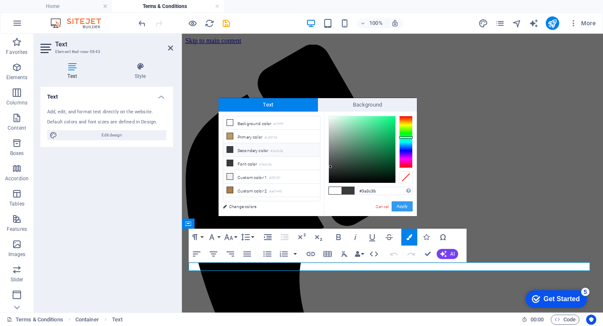
click at [406, 205] on button "Apply" at bounding box center [401, 206] width 21 height 10
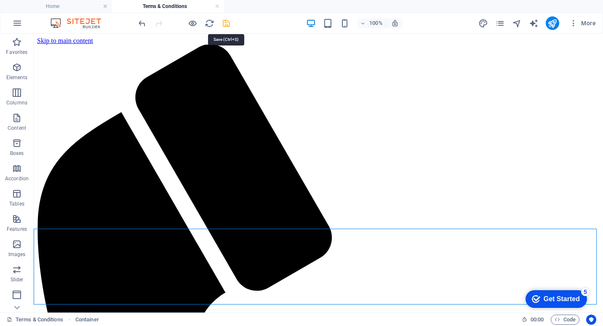
click at [226, 24] on icon "save" at bounding box center [226, 24] width 10 height 10
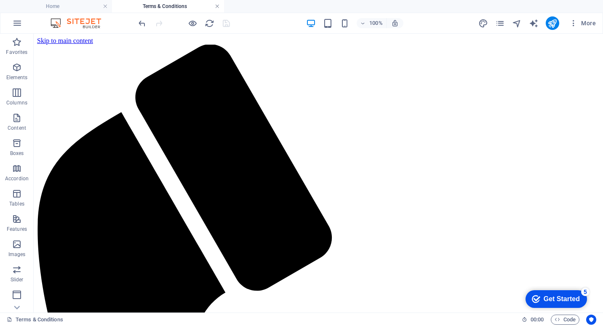
click at [218, 5] on link at bounding box center [217, 7] width 5 height 8
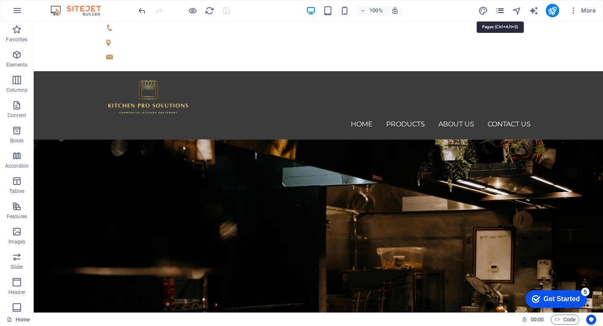
click at [502, 12] on icon "pages" at bounding box center [500, 11] width 10 height 10
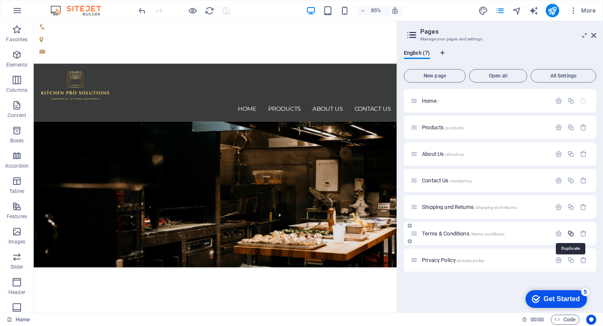
click at [571, 233] on icon "button" at bounding box center [570, 233] width 7 height 7
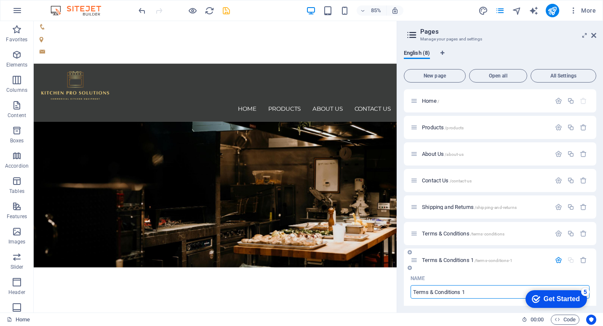
click at [475, 293] on input "Terms & Conditions 1" at bounding box center [499, 291] width 179 height 13
drag, startPoint x: 507, startPoint y: 313, endPoint x: 380, endPoint y: 340, distance: 129.4
type input "F"
type input "/f"
type input "F"
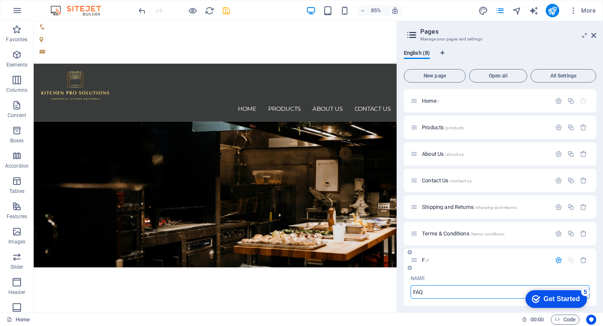
type input "FAQs"
type input "/faq"
type input "FAQ"
type input "FAQs"
type input "/faqs"
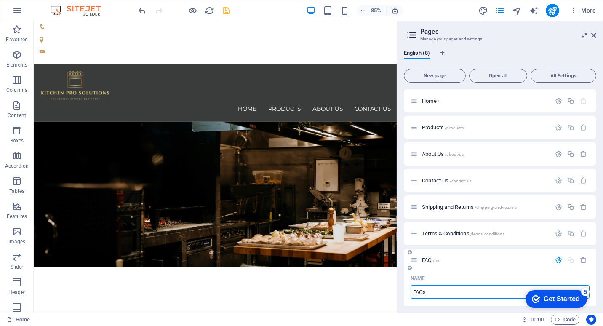
type input "FAQs"
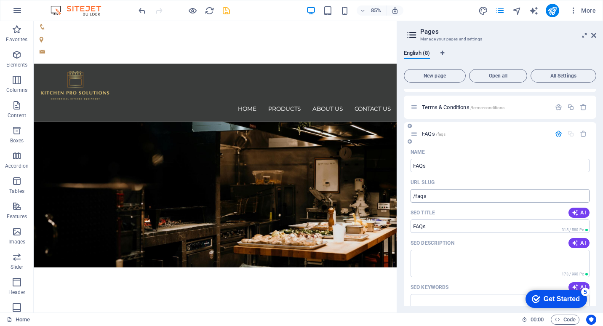
scroll to position [42, 0]
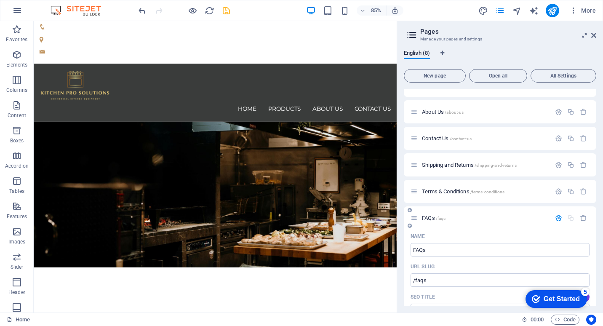
click at [557, 218] on icon "button" at bounding box center [558, 217] width 7 height 7
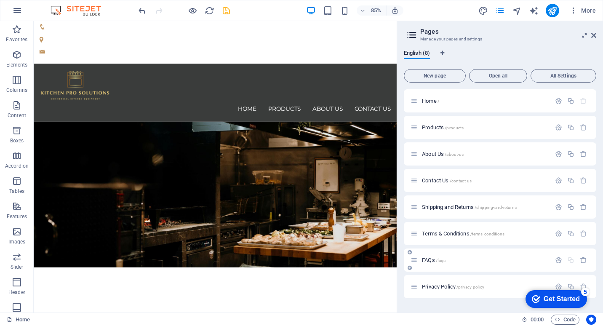
click at [415, 255] on div "FAQs /faqs" at bounding box center [480, 260] width 140 height 10
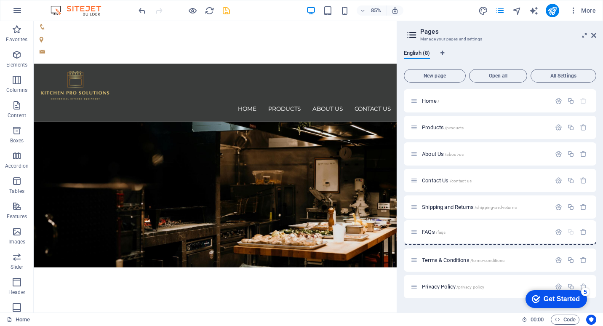
drag, startPoint x: 415, startPoint y: 262, endPoint x: 415, endPoint y: 229, distance: 32.8
click at [415, 229] on div "Home / Products /products About Us /about-us Contact Us /contact-us Shipping an…" at bounding box center [500, 193] width 192 height 209
click at [428, 232] on span "FAQs /faqs" at bounding box center [434, 233] width 24 height 6
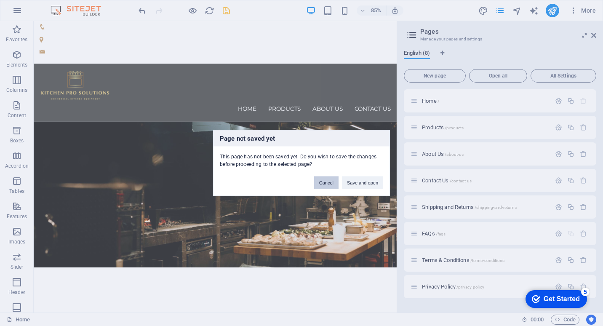
click at [326, 183] on button "Cancel" at bounding box center [326, 182] width 24 height 13
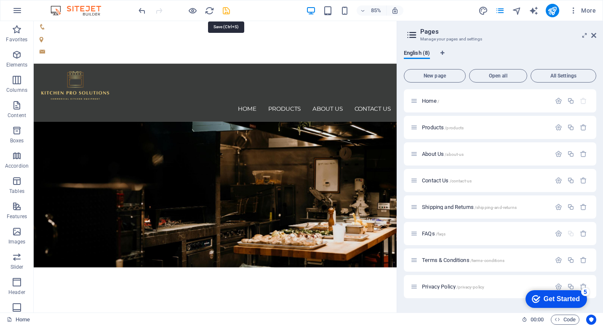
click at [226, 10] on icon "save" at bounding box center [226, 11] width 10 height 10
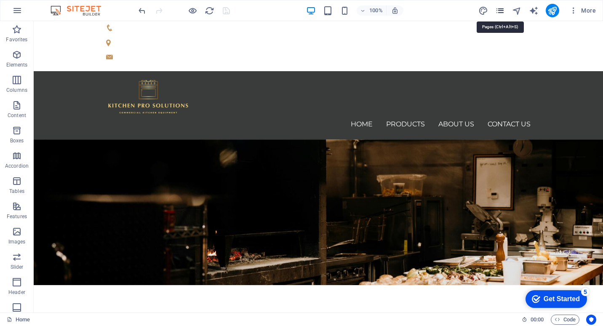
click at [496, 11] on icon "pages" at bounding box center [500, 11] width 10 height 10
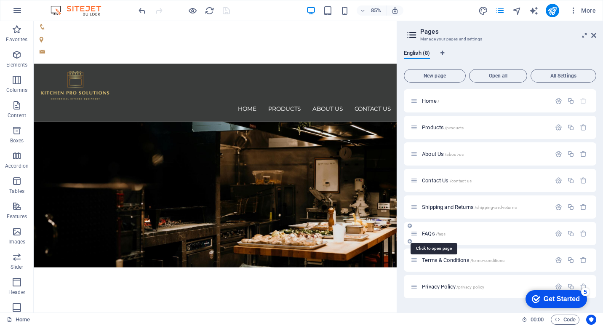
click at [433, 234] on span "FAQs /faqs" at bounding box center [434, 233] width 24 height 6
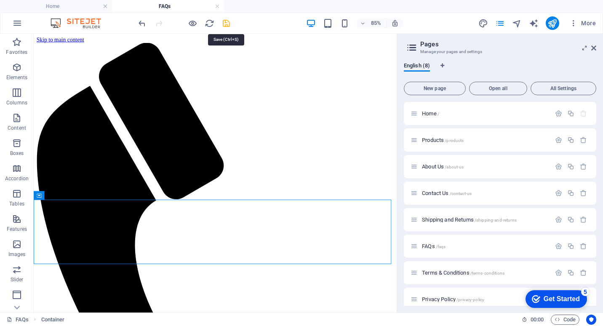
click at [226, 23] on icon "save" at bounding box center [226, 24] width 10 height 10
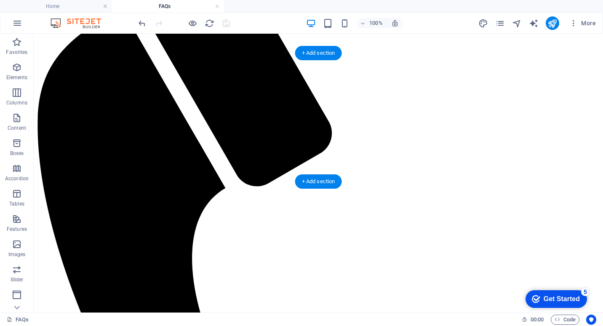
scroll to position [47, 0]
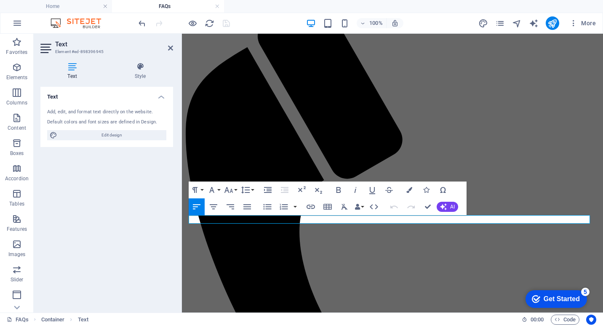
drag, startPoint x: 259, startPoint y: 219, endPoint x: 348, endPoint y: 255, distance: 96.0
drag, startPoint x: 396, startPoint y: 221, endPoint x: 144, endPoint y: 220, distance: 252.1
click at [339, 189] on icon "button" at bounding box center [338, 190] width 10 height 10
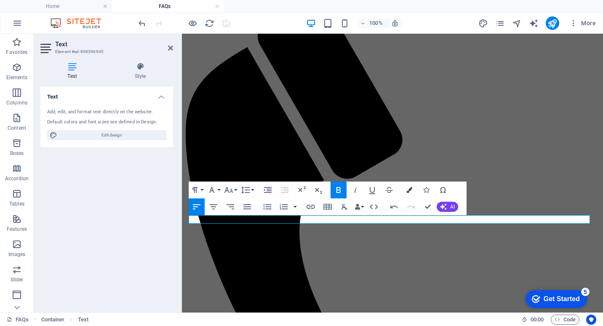
click at [408, 189] on icon "button" at bounding box center [409, 190] width 6 height 6
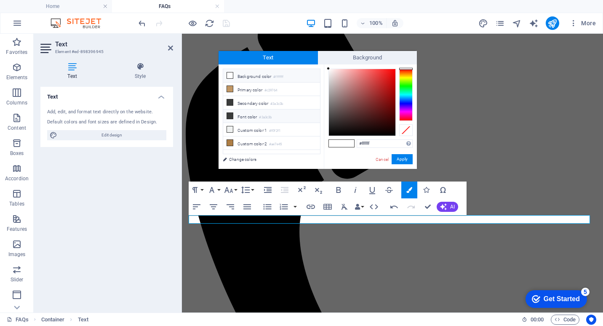
click at [232, 114] on icon at bounding box center [230, 116] width 6 height 6
type input "#3a3c3b"
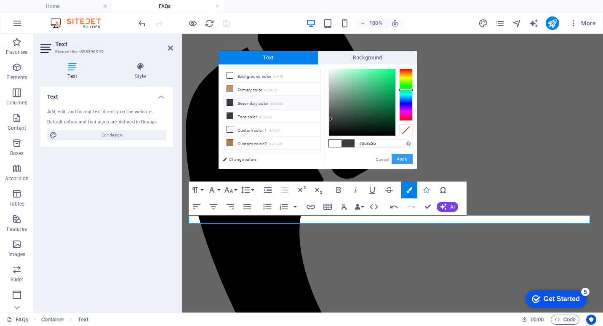
click at [400, 157] on button "Apply" at bounding box center [401, 159] width 21 height 10
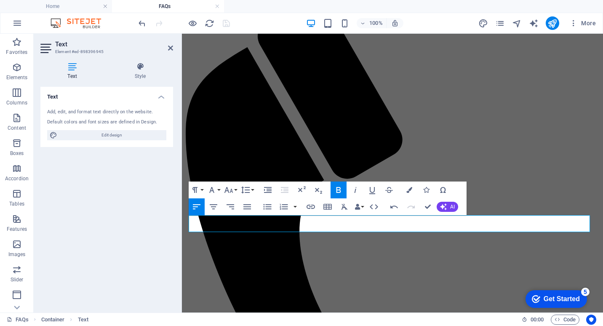
click at [341, 192] on icon "button" at bounding box center [338, 190] width 10 height 10
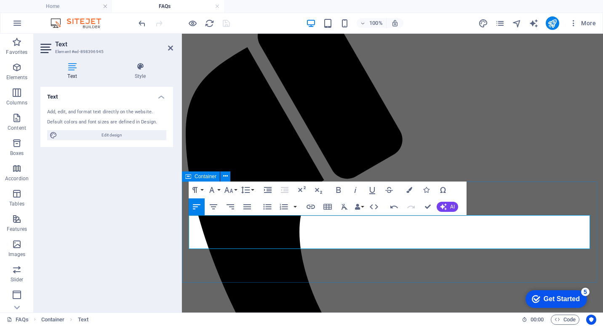
drag, startPoint x: 190, startPoint y: 221, endPoint x: 275, endPoint y: 258, distance: 93.1
click at [247, 189] on icon "button" at bounding box center [245, 189] width 9 height 7
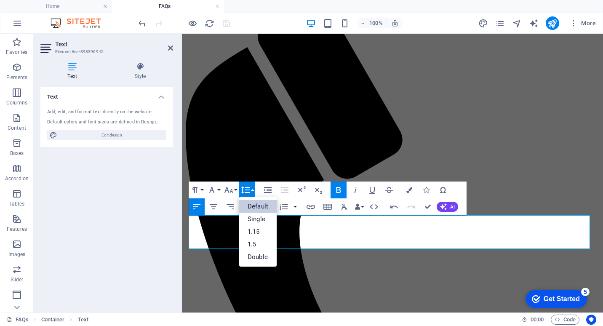
scroll to position [0, 0]
click at [259, 243] on link "1.5" at bounding box center [257, 244] width 37 height 13
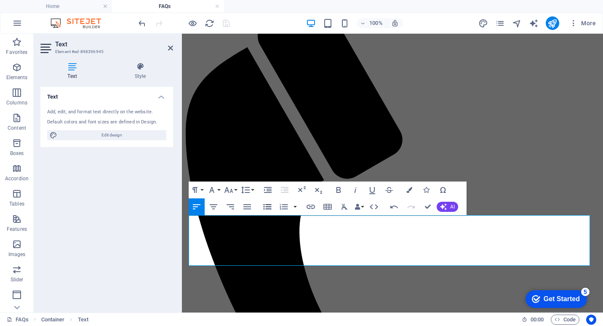
click at [267, 205] on icon "button" at bounding box center [267, 207] width 10 height 10
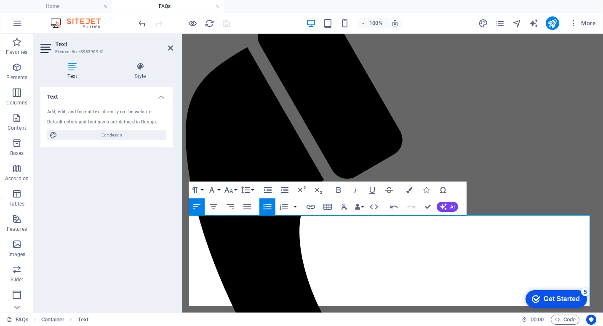
click at [268, 210] on icon "button" at bounding box center [267, 207] width 10 height 10
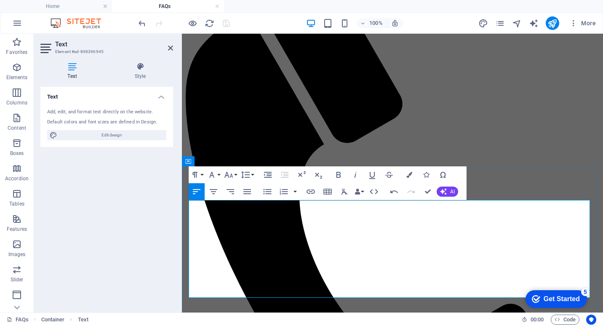
scroll to position [89, 0]
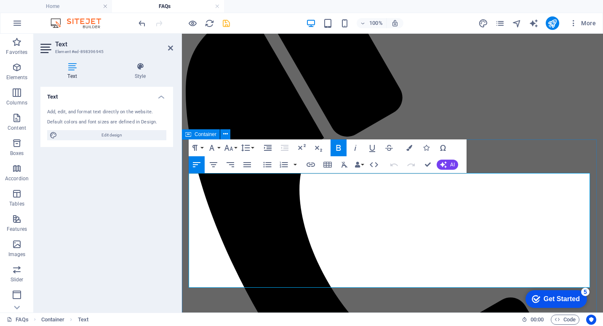
drag, startPoint x: 190, startPoint y: 203, endPoint x: 200, endPoint y: 35, distance: 167.8
click at [248, 149] on icon "button" at bounding box center [245, 148] width 10 height 10
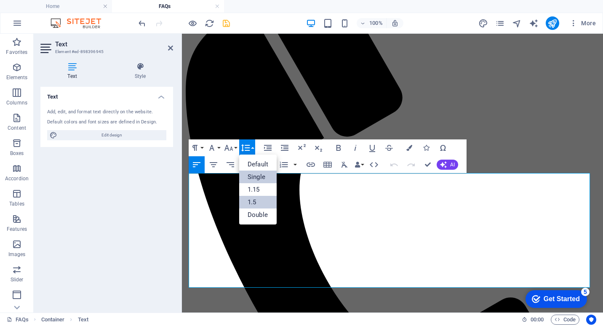
scroll to position [0, 0]
click at [255, 199] on link "1.5" at bounding box center [257, 202] width 37 height 13
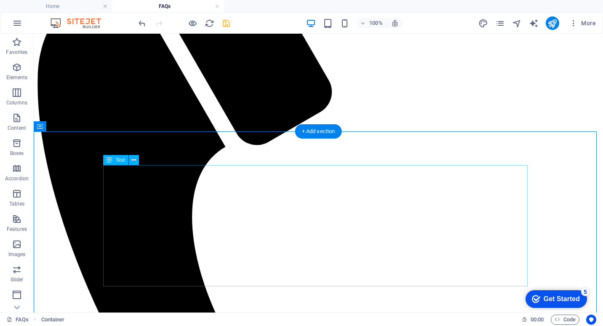
scroll to position [173, 0]
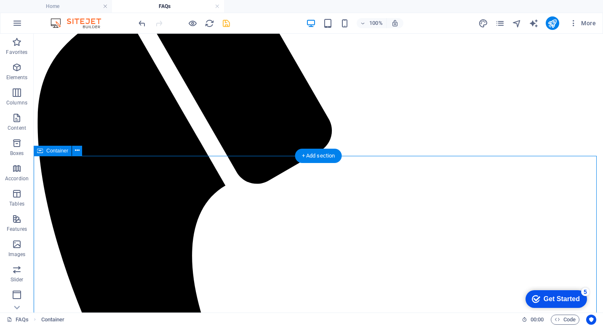
scroll to position [148, 0]
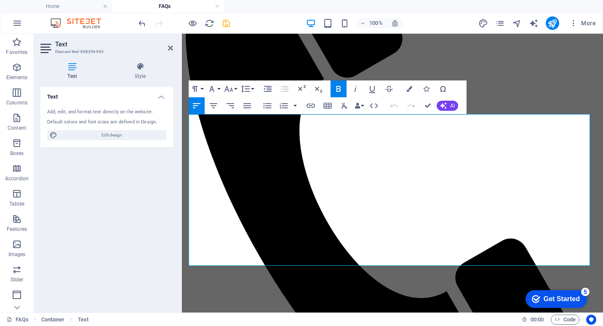
drag, startPoint x: 346, startPoint y: 120, endPoint x: 240, endPoint y: 149, distance: 109.6
copy strong "Do you have a physical shop or showroom?"
drag, startPoint x: 255, startPoint y: 250, endPoint x: 349, endPoint y: 282, distance: 99.4
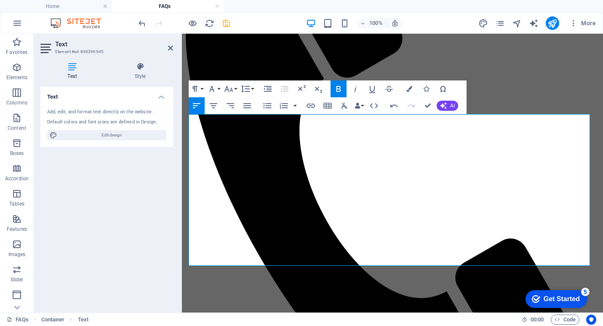
drag, startPoint x: 296, startPoint y: 254, endPoint x: 310, endPoint y: 249, distance: 15.2
drag, startPoint x: 379, startPoint y: 252, endPoint x: 162, endPoint y: 245, distance: 217.3
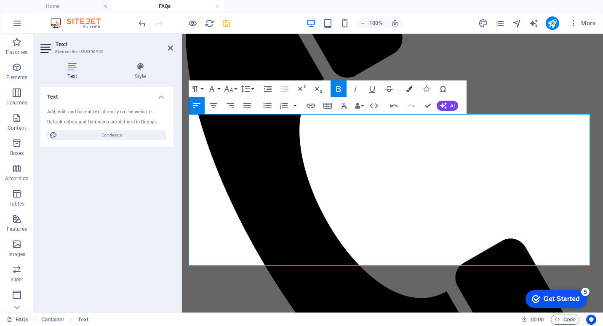
click at [406, 88] on button "Colors" at bounding box center [409, 88] width 16 height 17
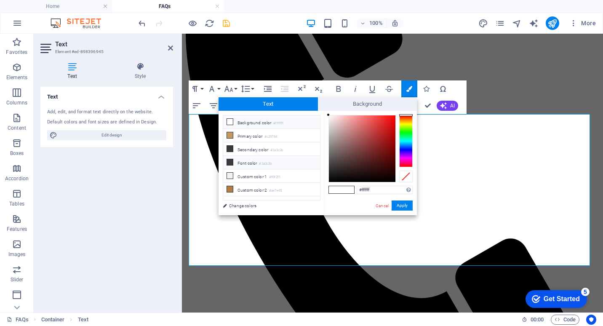
click at [231, 162] on icon at bounding box center [230, 162] width 6 height 6
type input "#3a3c3b"
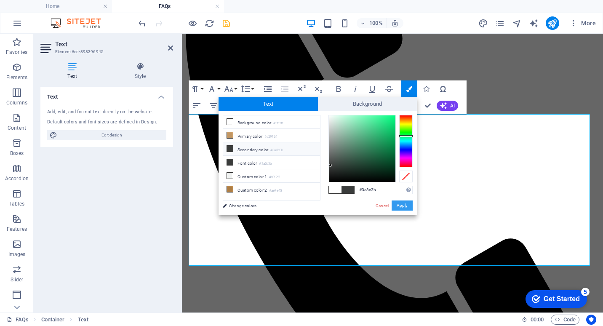
click at [399, 205] on button "Apply" at bounding box center [401, 205] width 21 height 10
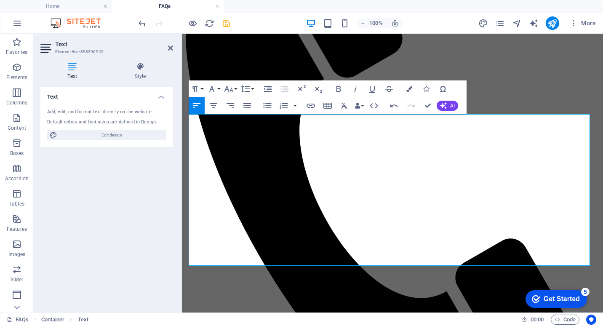
drag, startPoint x: 364, startPoint y: 248, endPoint x: 16, endPoint y: 246, distance: 348.5
click at [340, 88] on icon "button" at bounding box center [338, 89] width 5 height 6
click at [410, 90] on icon "button" at bounding box center [409, 89] width 6 height 6
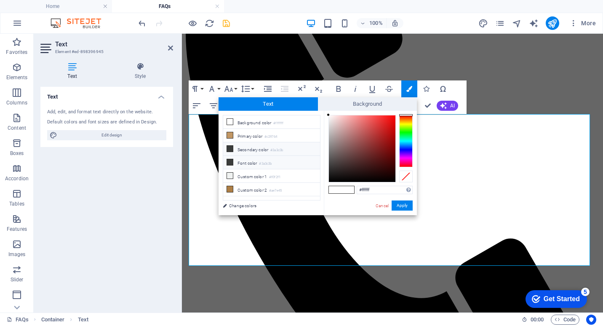
click at [230, 161] on icon at bounding box center [230, 162] width 6 height 6
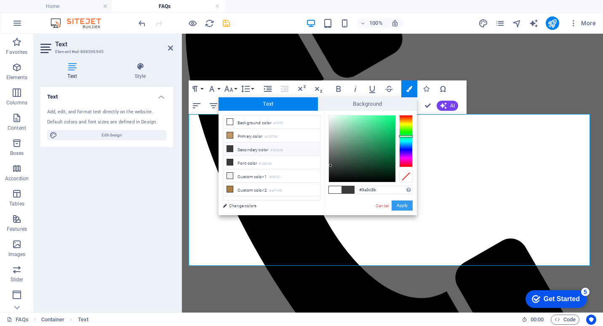
click at [403, 203] on button "Apply" at bounding box center [401, 205] width 21 height 10
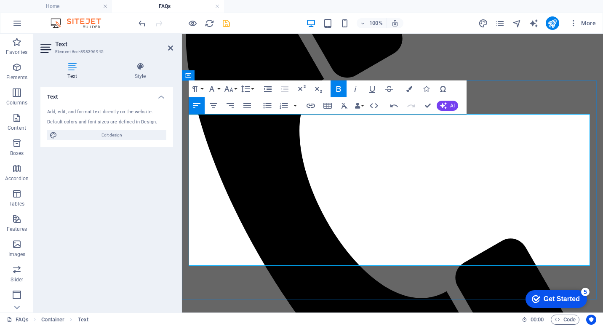
drag, startPoint x: 353, startPoint y: 257, endPoint x: 163, endPoint y: 265, distance: 190.0
drag, startPoint x: 407, startPoint y: 258, endPoint x: 178, endPoint y: 258, distance: 229.4
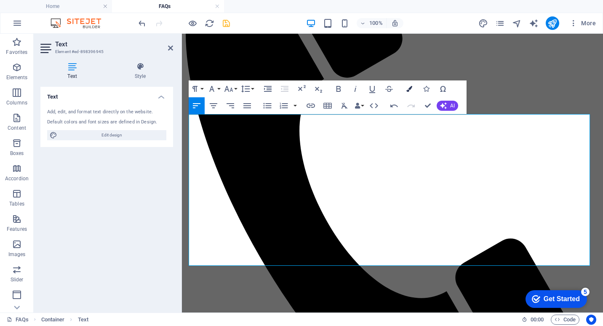
click at [407, 89] on icon "button" at bounding box center [409, 89] width 6 height 6
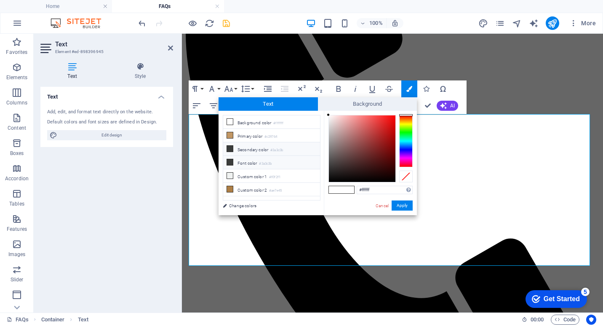
click at [231, 159] on icon at bounding box center [230, 162] width 6 height 6
type input "#3a3c3b"
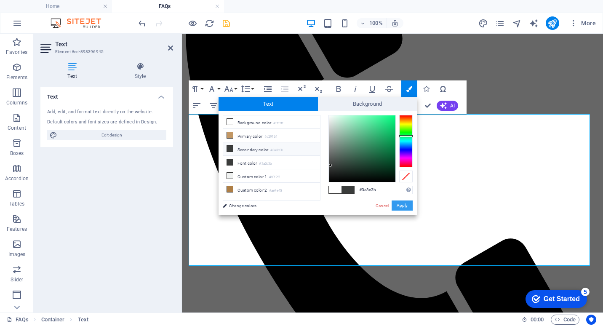
click at [404, 205] on button "Apply" at bounding box center [401, 205] width 21 height 10
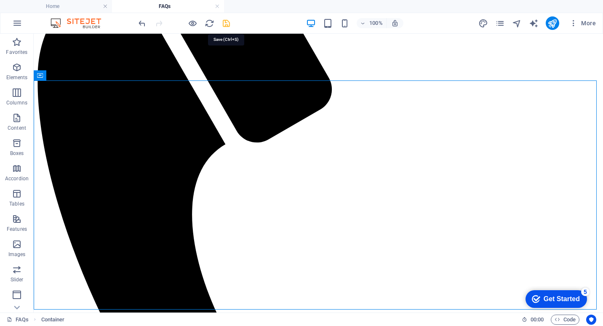
click at [229, 22] on icon "save" at bounding box center [226, 24] width 10 height 10
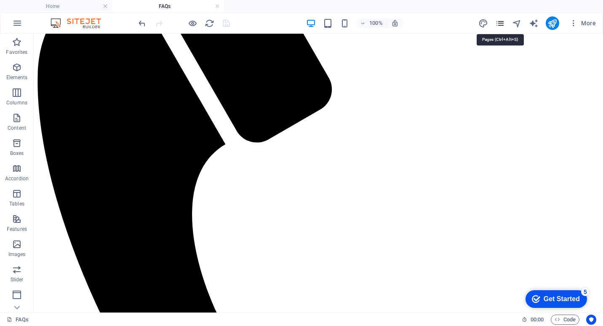
click at [502, 21] on icon "pages" at bounding box center [500, 24] width 10 height 10
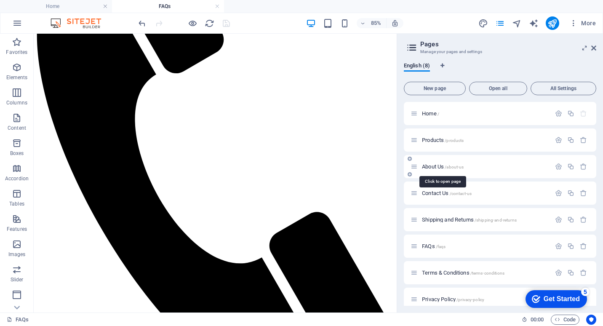
click at [439, 164] on span "About Us /about-us" at bounding box center [443, 166] width 42 height 6
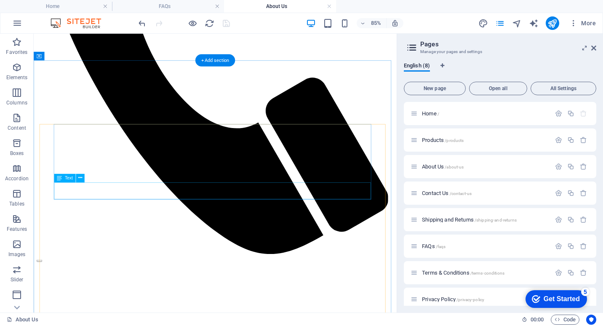
scroll to position [1697, 0]
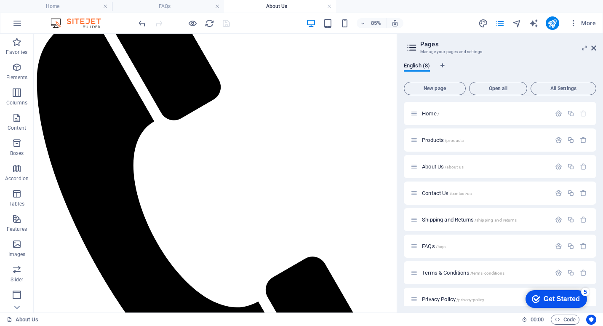
drag, startPoint x: 331, startPoint y: 6, endPoint x: 234, endPoint y: 8, distance: 97.2
click at [331, 6] on link at bounding box center [329, 7] width 5 height 8
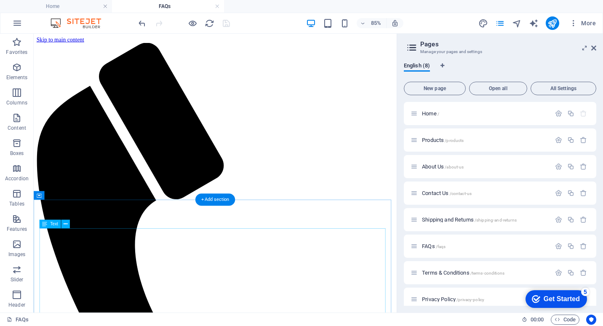
scroll to position [84, 0]
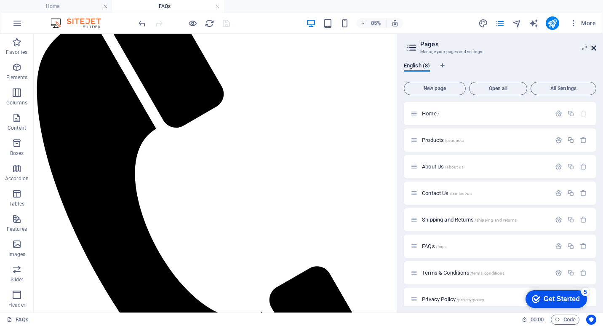
click at [594, 48] on icon at bounding box center [593, 48] width 5 height 7
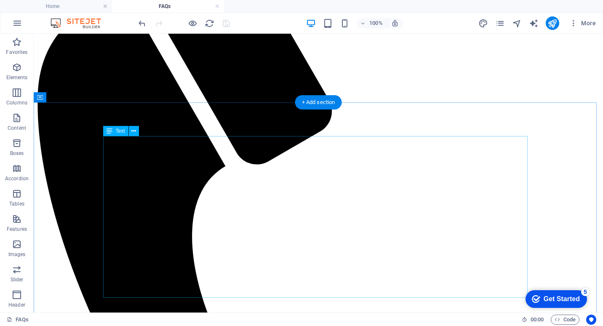
scroll to position [168, 0]
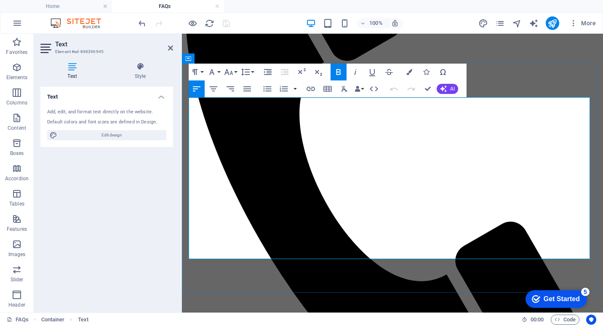
drag, startPoint x: 558, startPoint y: 201, endPoint x: 581, endPoint y: 201, distance: 23.6
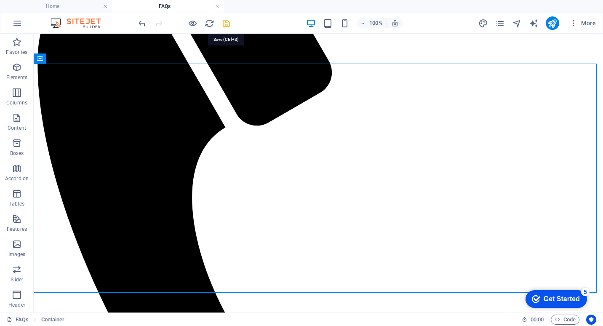
click at [226, 21] on icon "save" at bounding box center [226, 24] width 10 height 10
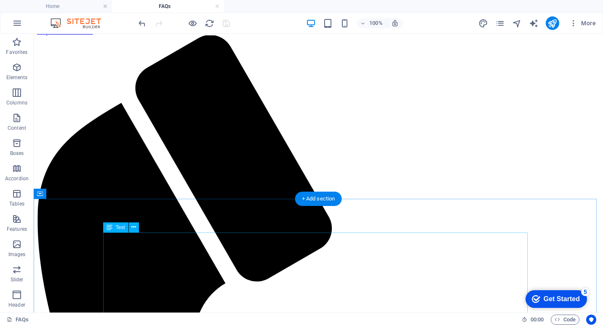
scroll to position [0, 0]
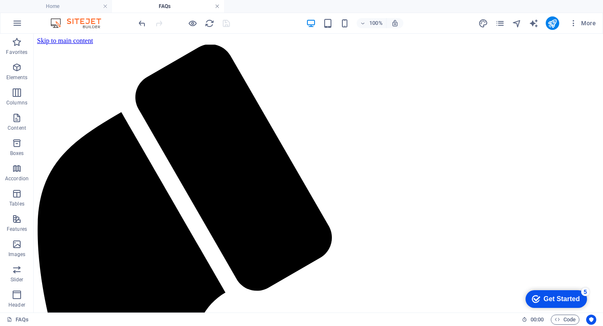
click at [216, 6] on link at bounding box center [217, 7] width 5 height 8
